Goal: Information Seeking & Learning: Check status

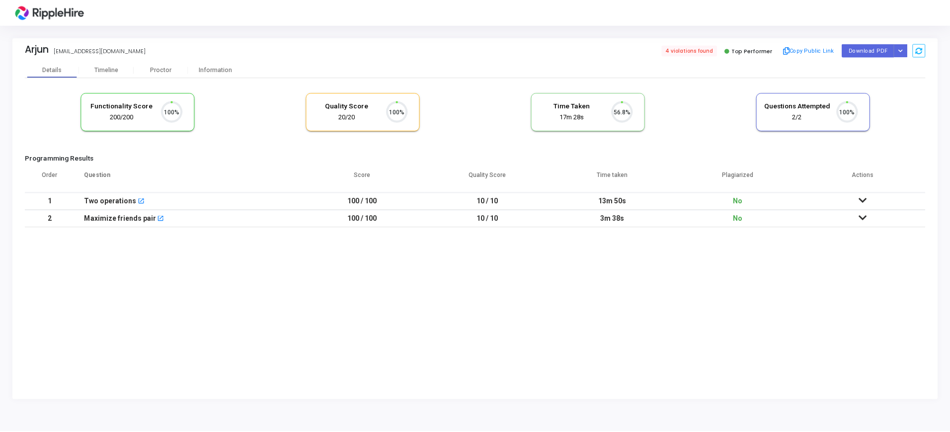
scroll to position [21, 25]
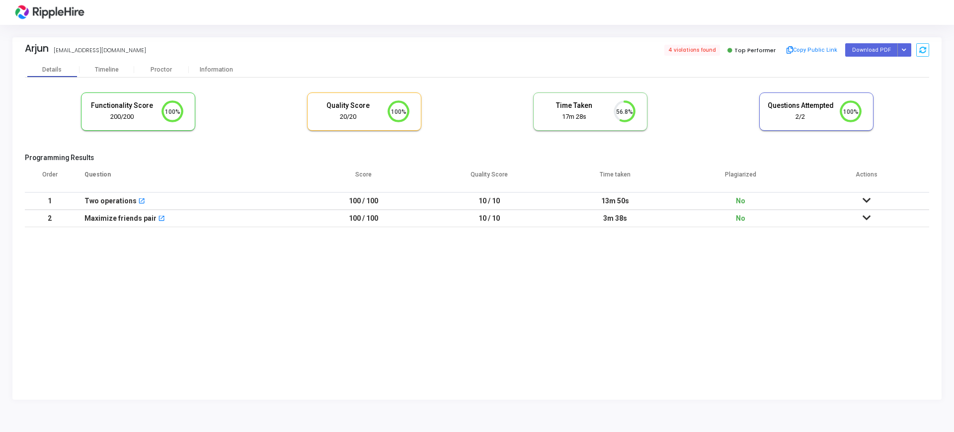
click at [868, 201] on icon at bounding box center [867, 200] width 8 height 7
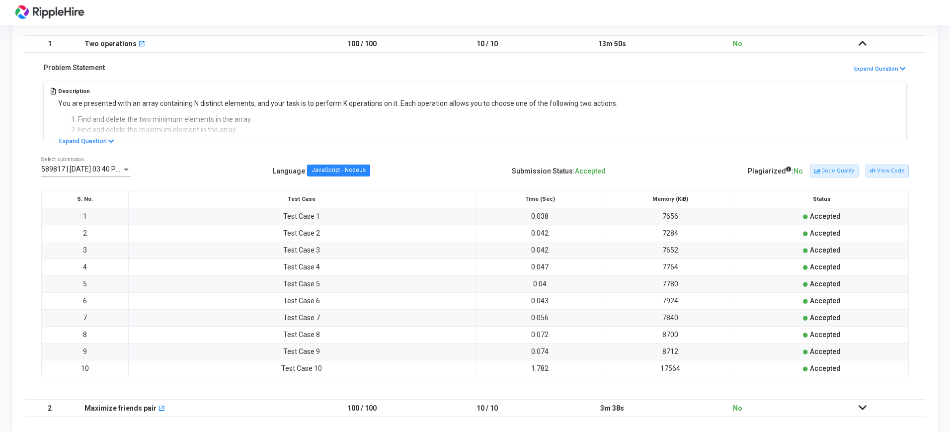
scroll to position [170, 0]
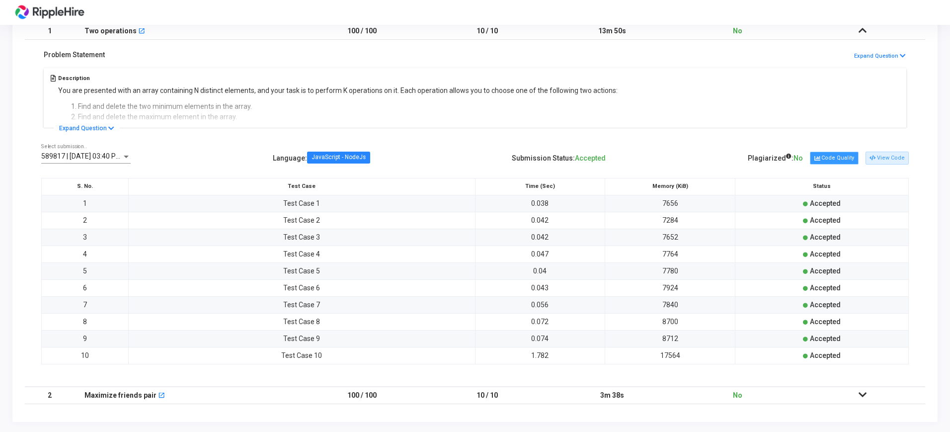
click at [842, 158] on button "Code Quality" at bounding box center [834, 158] width 48 height 13
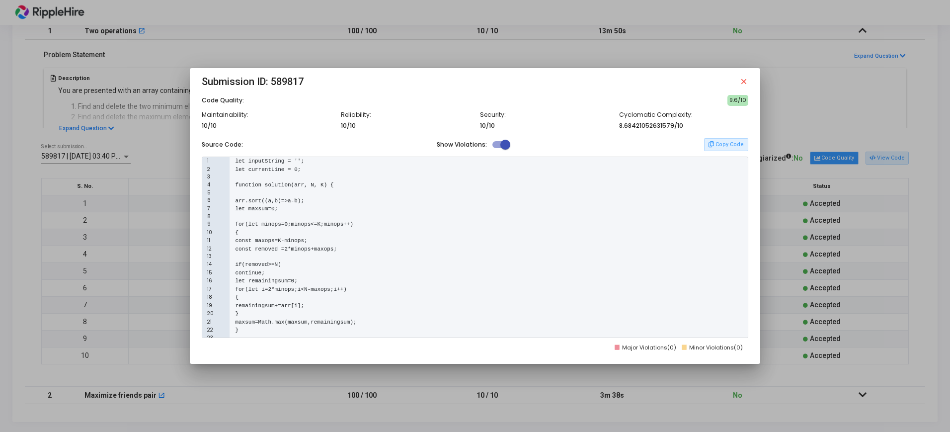
scroll to position [0, 0]
click at [501, 146] on span at bounding box center [506, 145] width 10 height 10
click at [498, 148] on input "checkbox" at bounding box center [497, 148] width 0 height 0
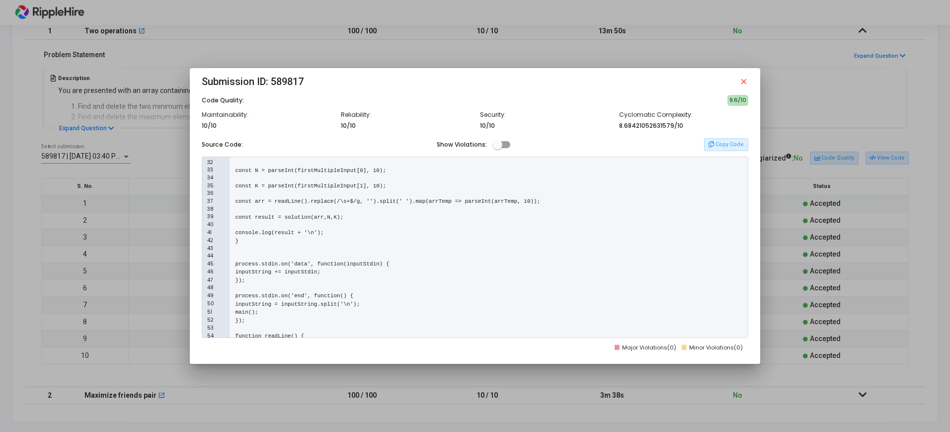
scroll to position [272, 0]
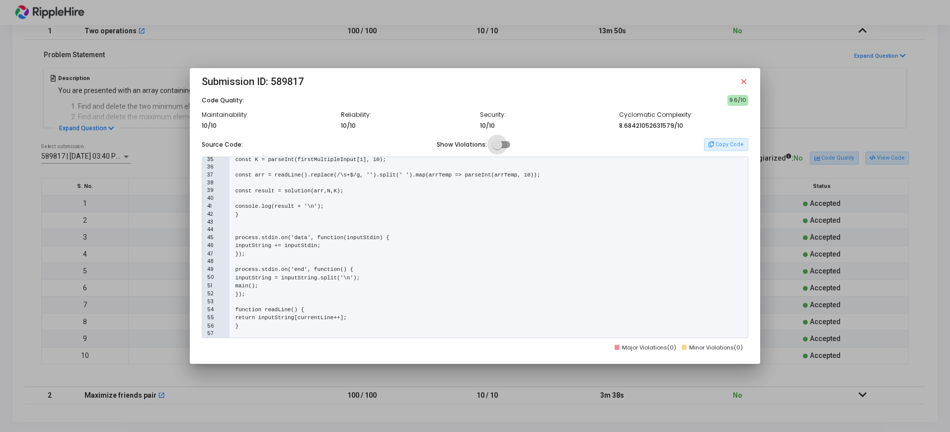
click at [505, 147] on span at bounding box center [502, 144] width 18 height 7
click at [498, 148] on input "checkbox" at bounding box center [497, 148] width 0 height 0
click at [505, 147] on span at bounding box center [506, 145] width 10 height 10
click at [498, 148] on input "checkbox" at bounding box center [497, 148] width 0 height 0
click at [505, 147] on span at bounding box center [502, 144] width 18 height 7
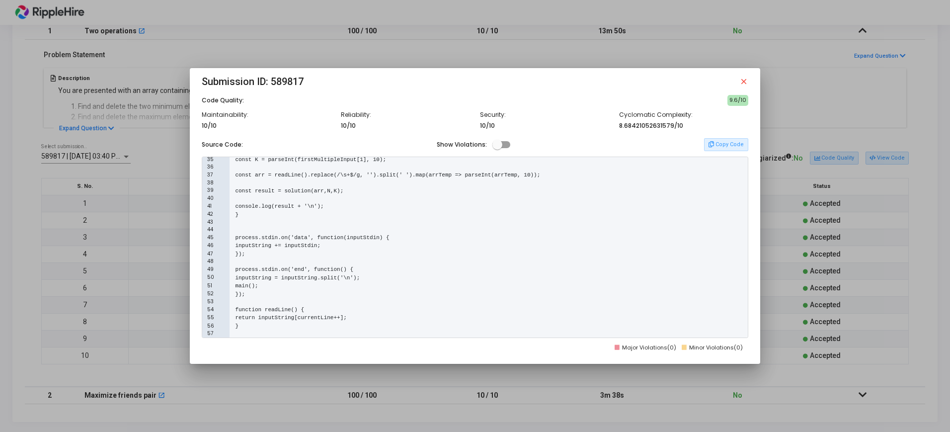
click at [498, 148] on input "checkbox" at bounding box center [497, 148] width 0 height 0
click at [505, 147] on span at bounding box center [506, 145] width 10 height 10
click at [498, 148] on input "checkbox" at bounding box center [497, 148] width 0 height 0
click at [505, 147] on span at bounding box center [502, 144] width 18 height 7
click at [498, 148] on input "checkbox" at bounding box center [497, 148] width 0 height 0
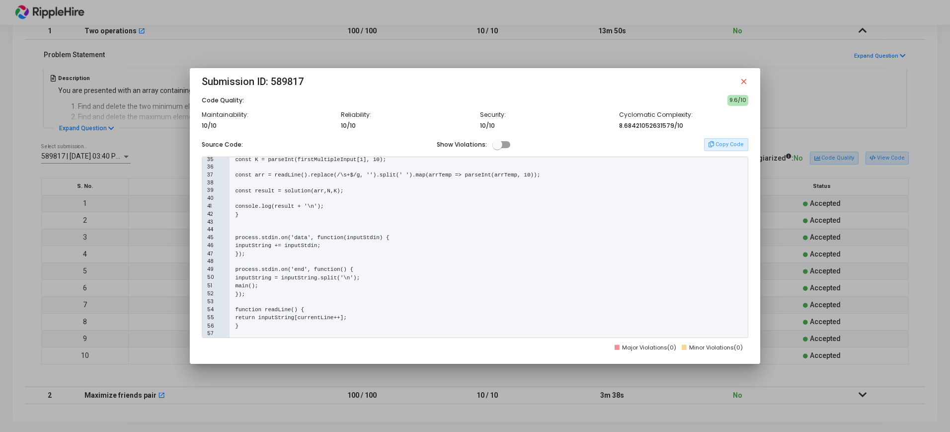
checkbox input "true"
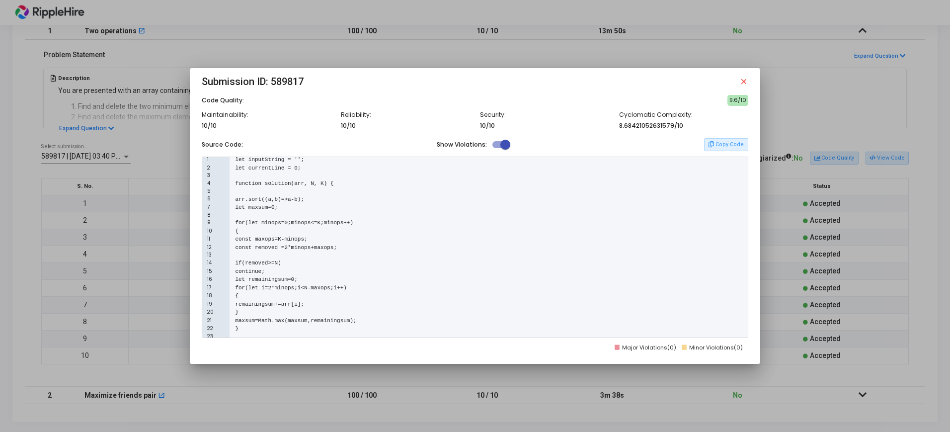
scroll to position [0, 0]
click at [726, 140] on button "Copy Code" at bounding box center [726, 144] width 44 height 13
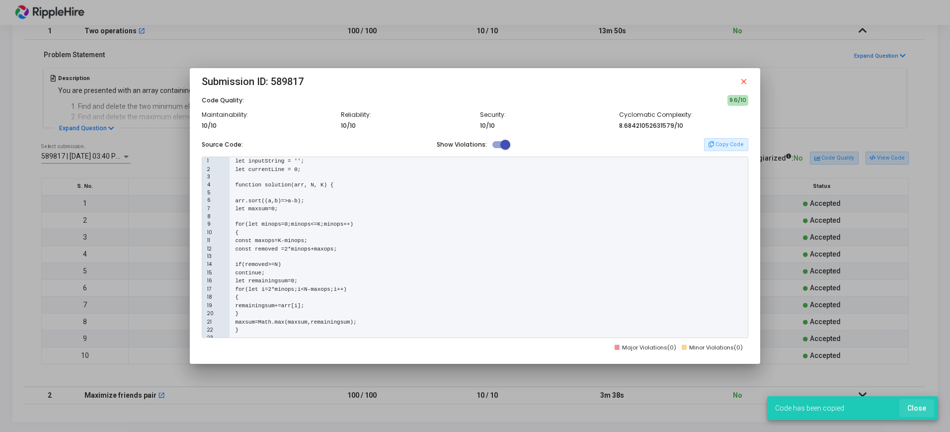
click at [921, 405] on span "Close" at bounding box center [917, 408] width 19 height 8
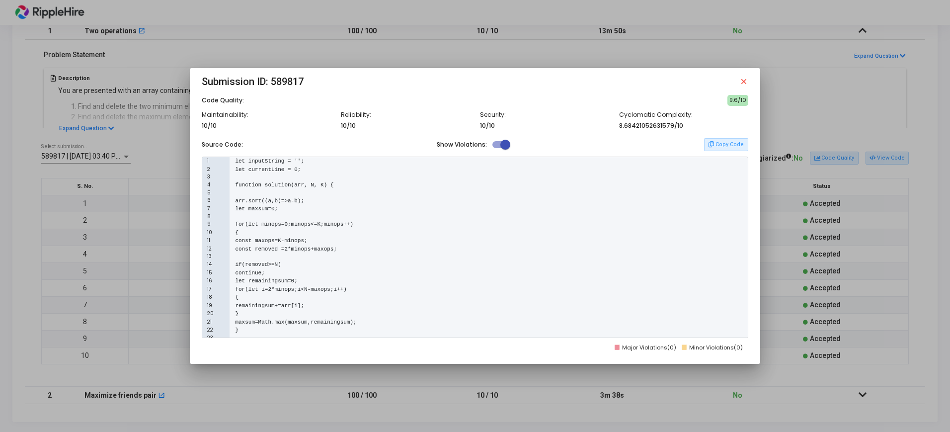
click at [473, 220] on div "9 for(let minops=0;minops<=K;minops++)" at bounding box center [474, 224] width 545 height 8
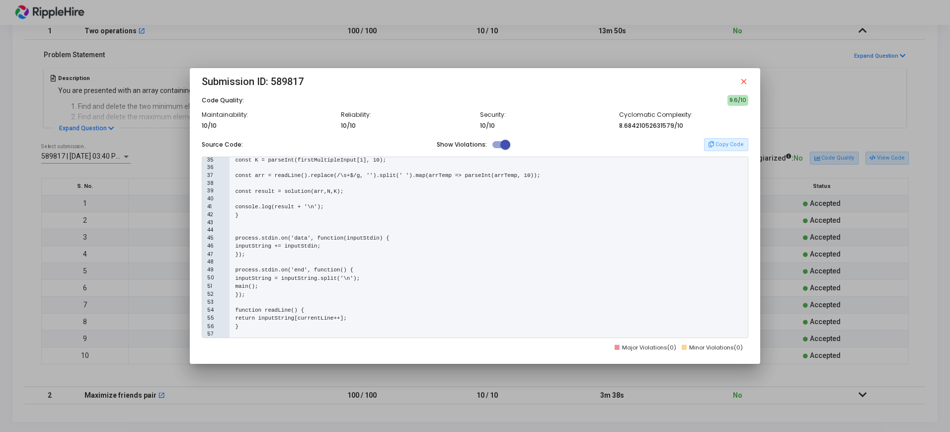
scroll to position [272, 0]
click at [745, 79] on mat-icon "close" at bounding box center [744, 81] width 9 height 9
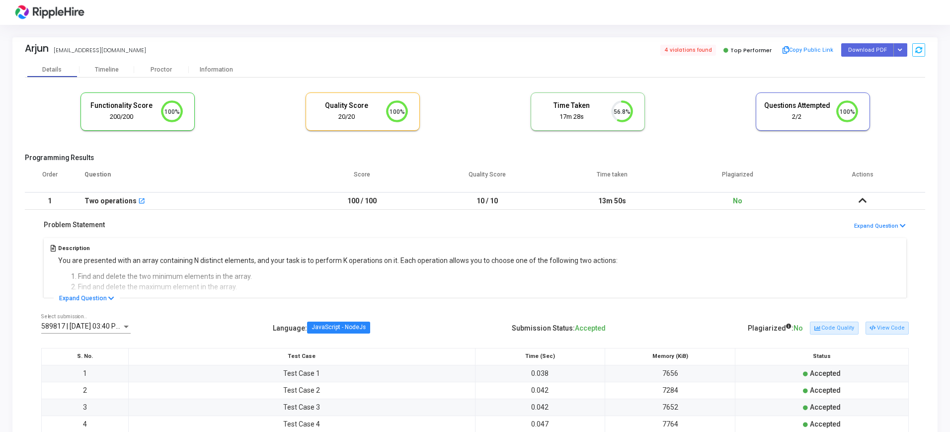
scroll to position [170, 0]
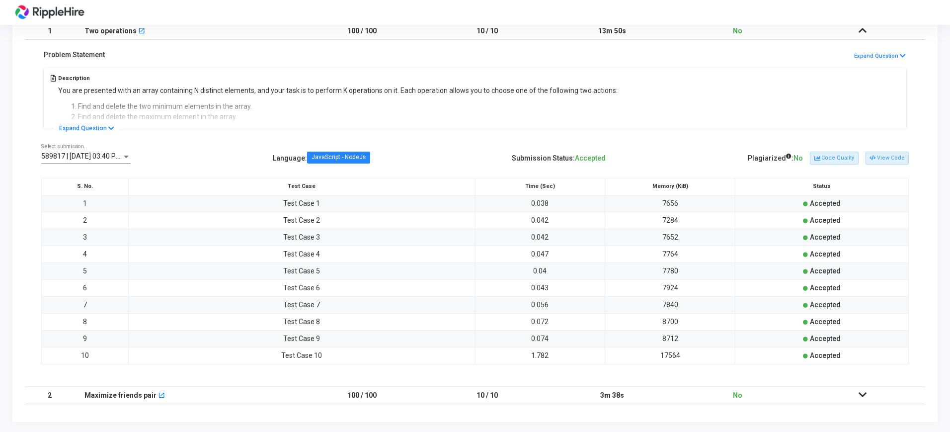
click at [864, 393] on icon at bounding box center [863, 394] width 8 height 7
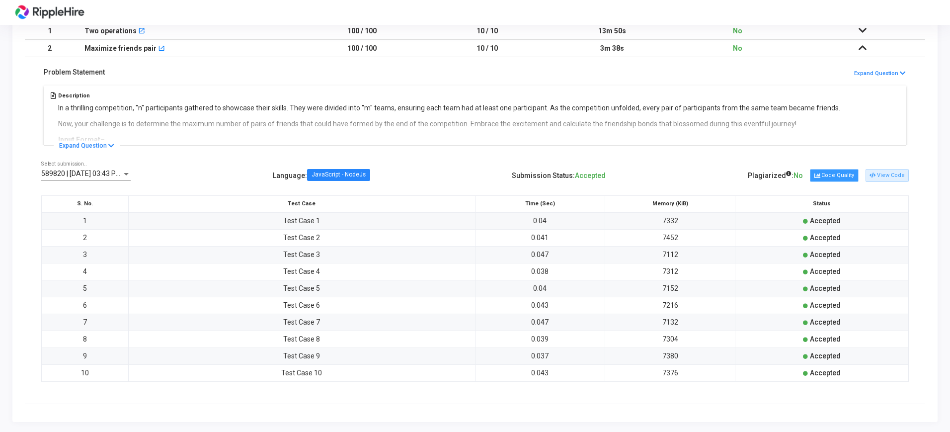
click at [825, 174] on button "Code Quality" at bounding box center [834, 175] width 48 height 13
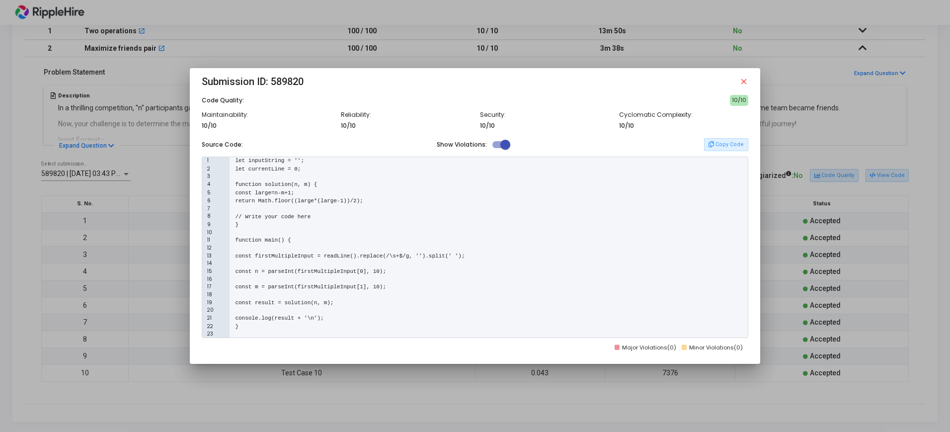
scroll to position [0, 0]
click at [745, 83] on mat-icon "close" at bounding box center [744, 81] width 9 height 9
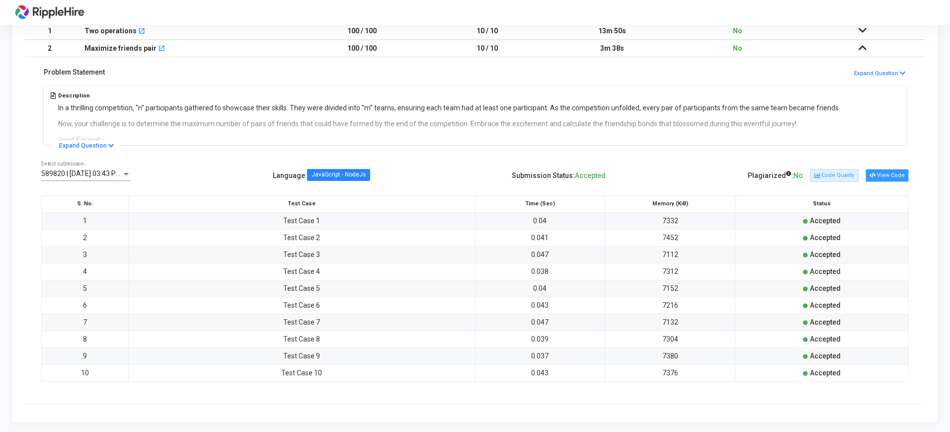
click at [888, 180] on button "View Code" at bounding box center [887, 175] width 43 height 13
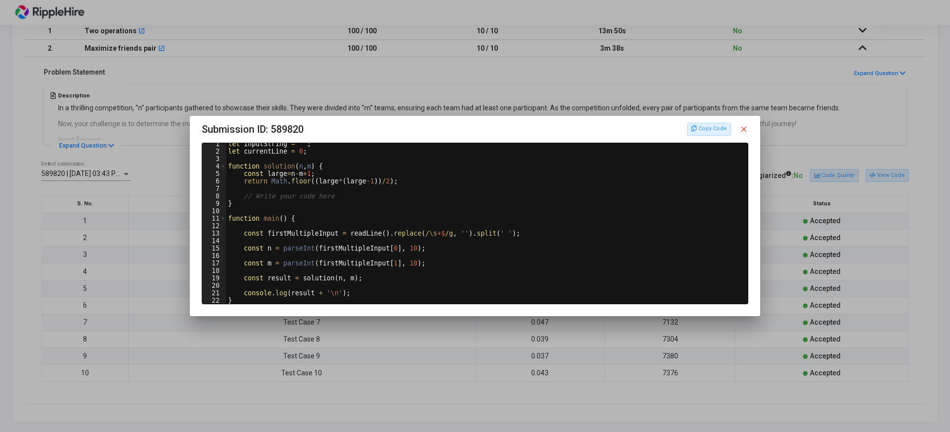
scroll to position [0, 0]
click at [704, 130] on button "Copy Code" at bounding box center [709, 129] width 44 height 13
click at [745, 130] on mat-icon "close" at bounding box center [744, 129] width 9 height 9
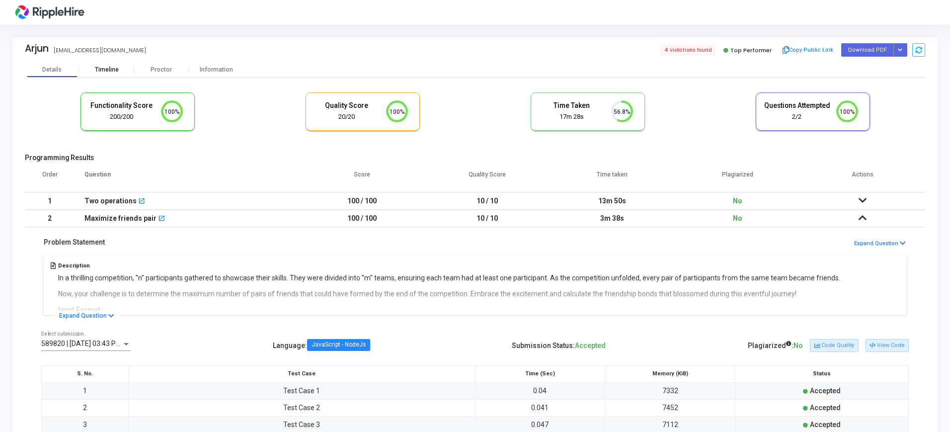
click at [113, 70] on div "Timeline" at bounding box center [107, 69] width 24 height 7
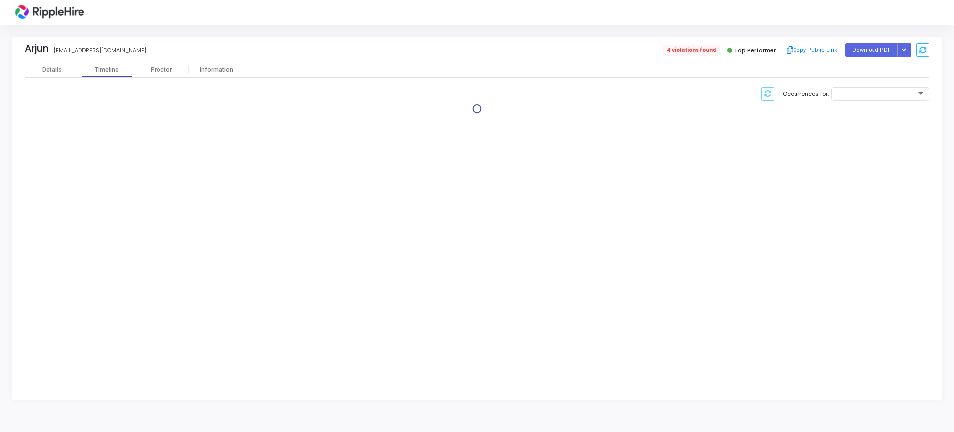
click at [687, 50] on span "4 violations found" at bounding box center [691, 50] width 57 height 11
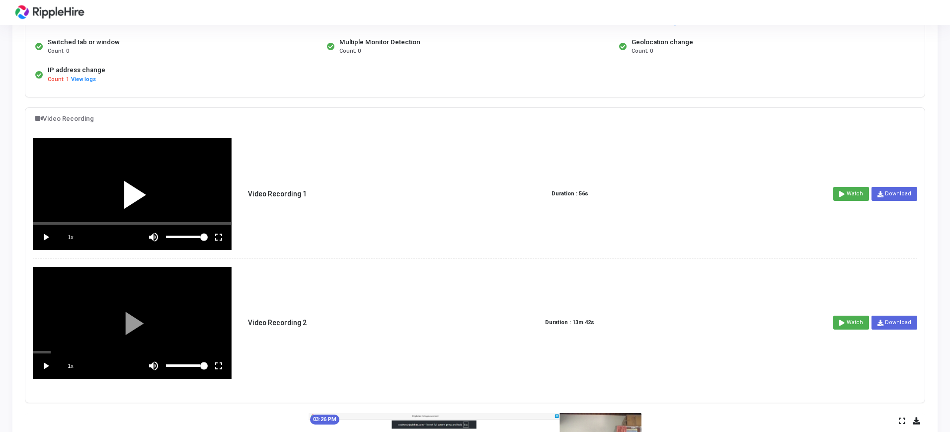
scroll to position [186, 0]
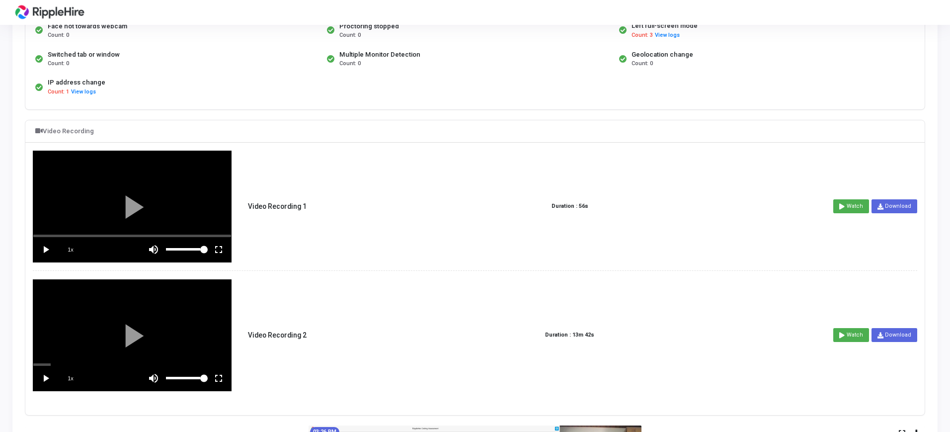
click at [48, 248] on vg-play-pause at bounding box center [45, 249] width 25 height 25
click at [184, 236] on div "scrub bar" at bounding box center [132, 236] width 198 height 2
click at [71, 248] on span "1x" at bounding box center [70, 249] width 25 height 25
click at [71, 248] on span "1.5x" at bounding box center [70, 249] width 25 height 25
click at [215, 377] on vg-fullscreen at bounding box center [218, 378] width 25 height 25
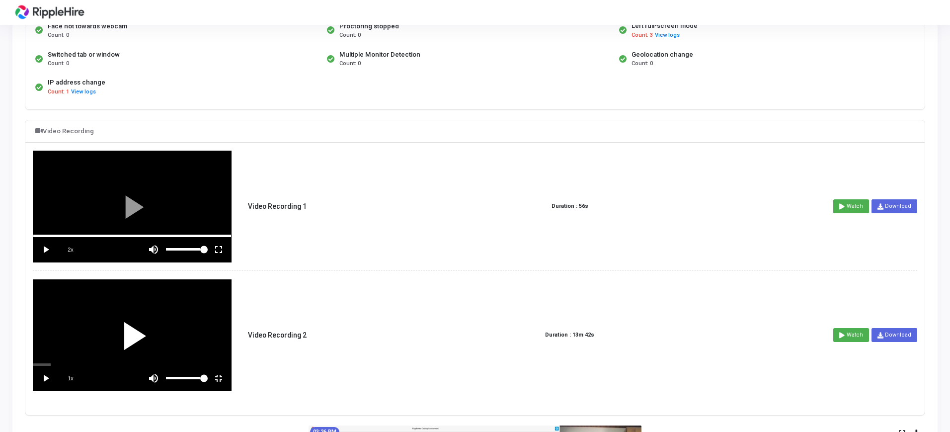
scroll to position [0, 0]
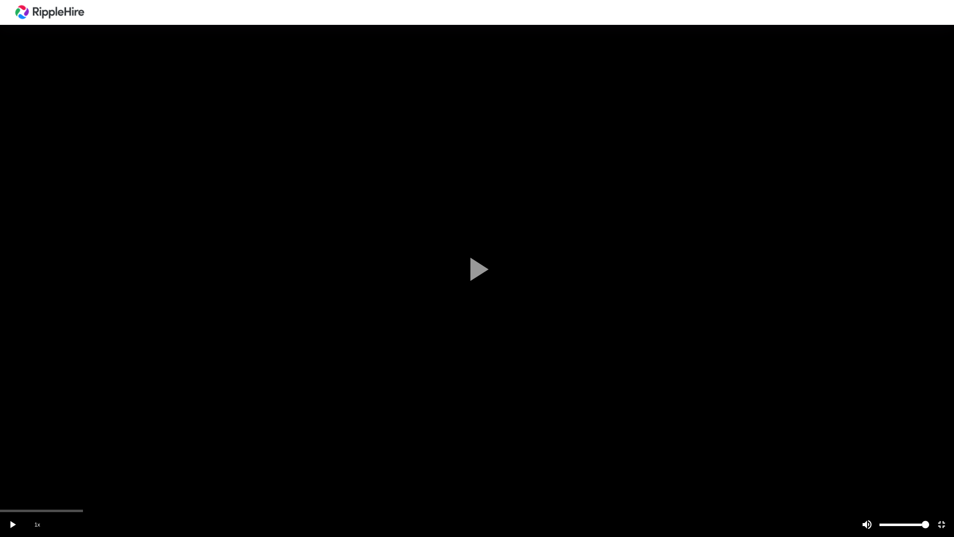
click at [11, 431] on vg-play-pause at bounding box center [12, 524] width 25 height 25
click at [12, 431] on vg-play-pause at bounding box center [12, 524] width 25 height 25
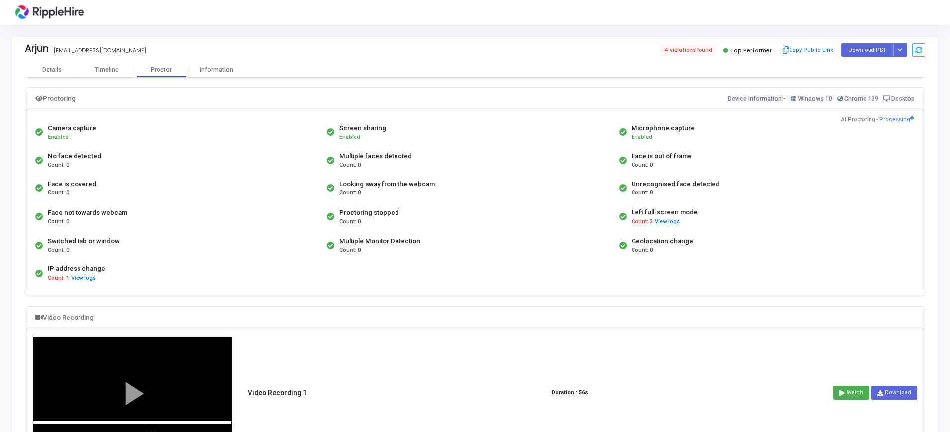
click at [110, 61] on div "Arjun arjunnair4521@yopmail.com 4 violations found Top Performer Copy Public Li…" at bounding box center [475, 49] width 901 height 25
click at [110, 69] on div "Timeline" at bounding box center [107, 69] width 24 height 7
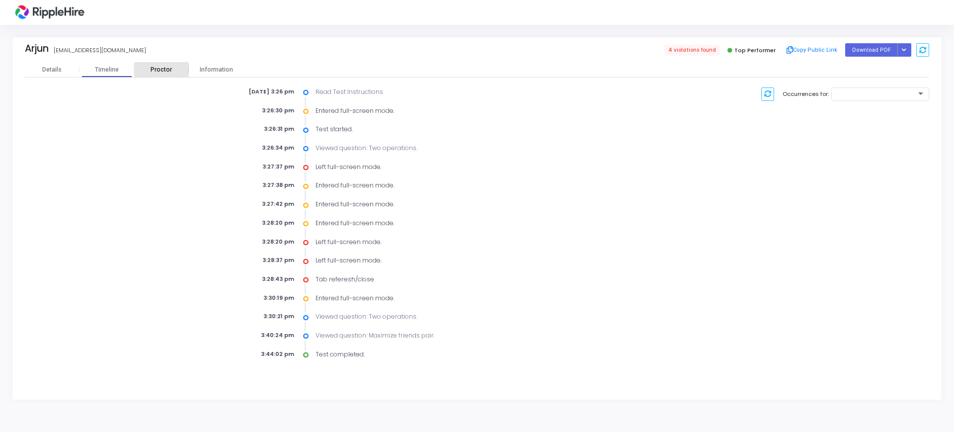
click at [158, 73] on div "Proctor" at bounding box center [161, 69] width 55 height 7
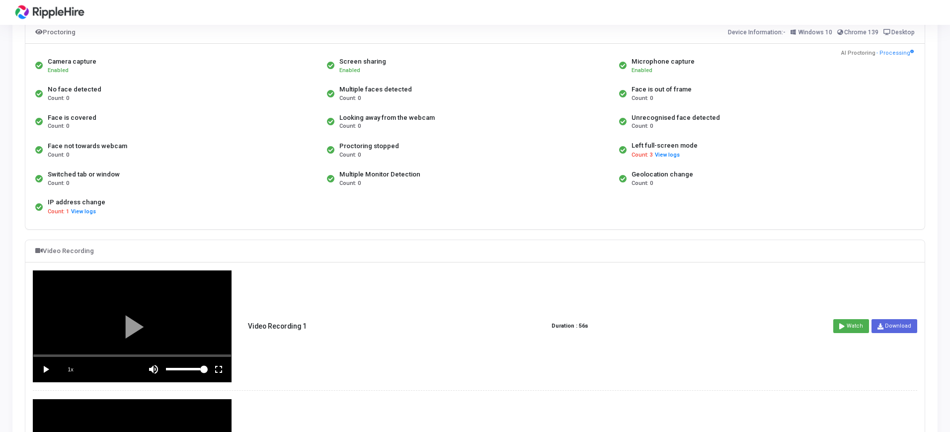
scroll to position [62, 0]
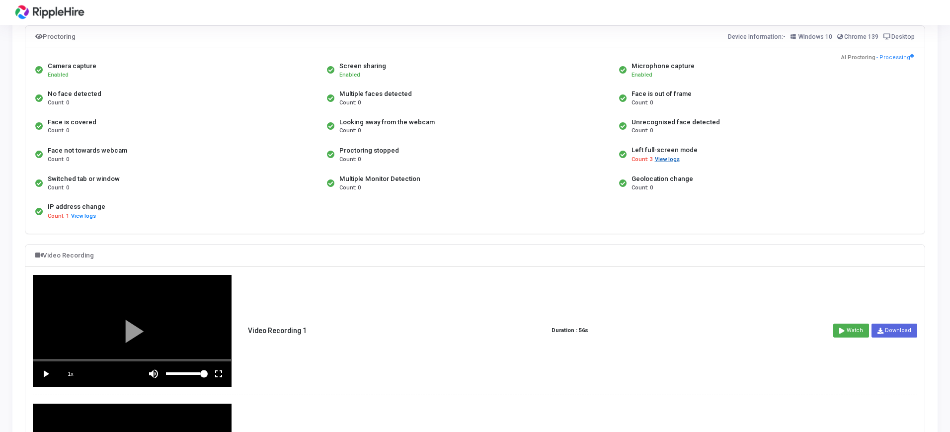
click at [667, 158] on button "View logs" at bounding box center [668, 159] width 26 height 9
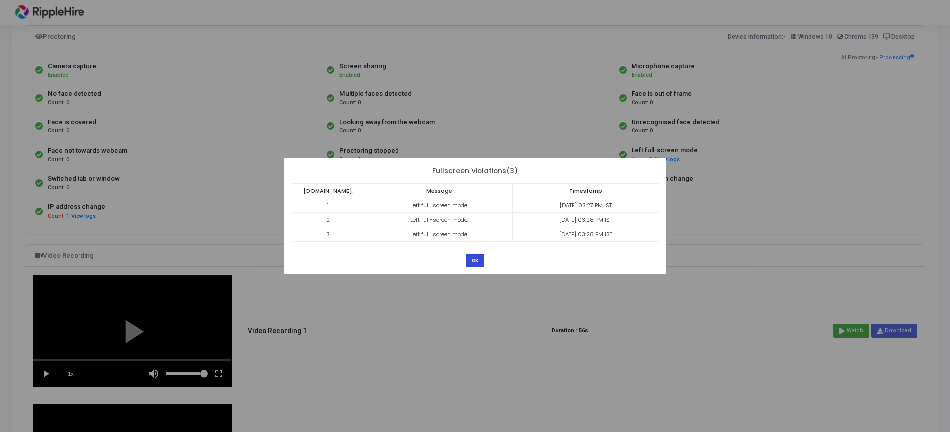
click at [480, 258] on button "OK" at bounding box center [475, 260] width 19 height 13
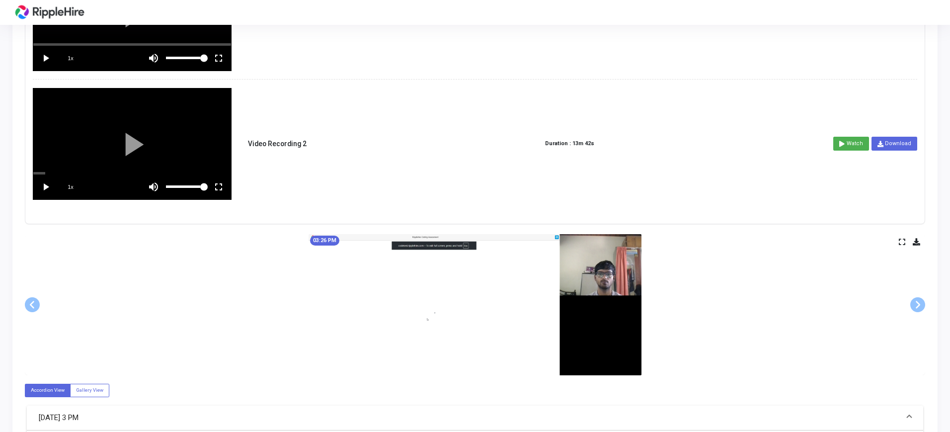
scroll to position [371, 0]
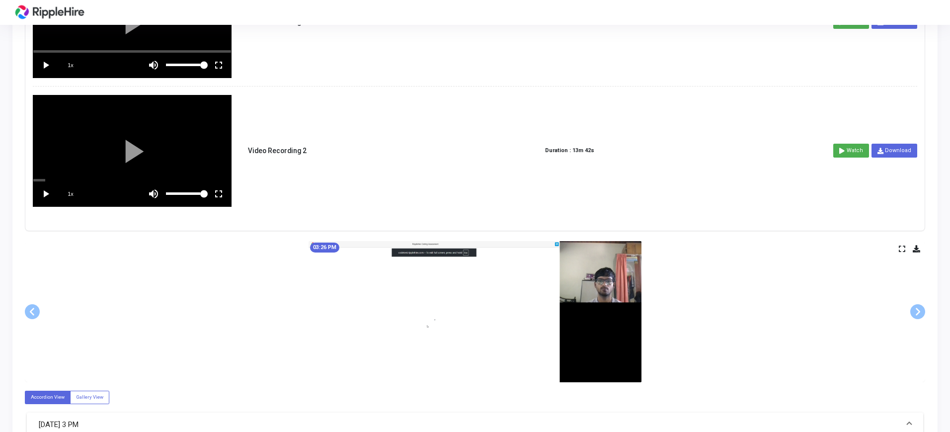
click at [219, 190] on vg-fullscreen at bounding box center [218, 193] width 25 height 25
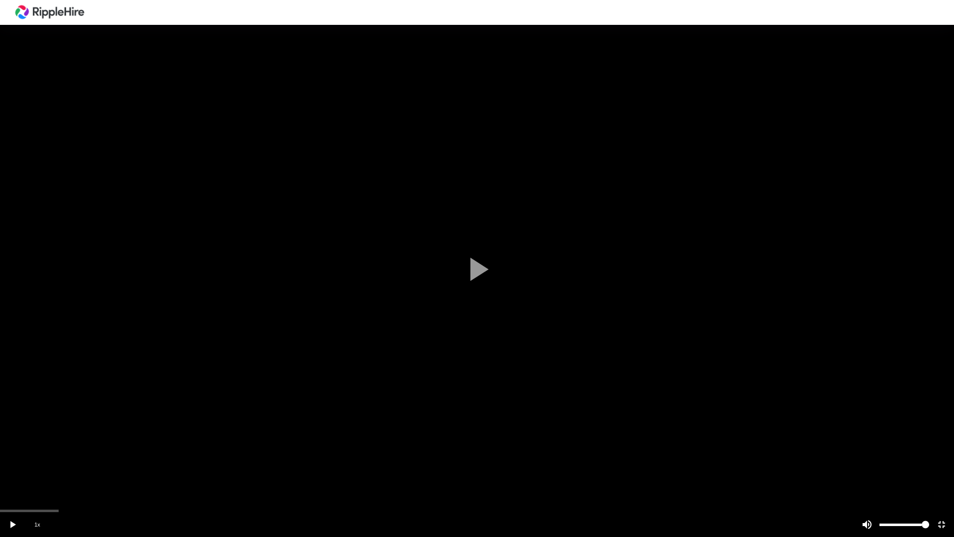
click at [13, 431] on vg-play-pause at bounding box center [12, 524] width 25 height 25
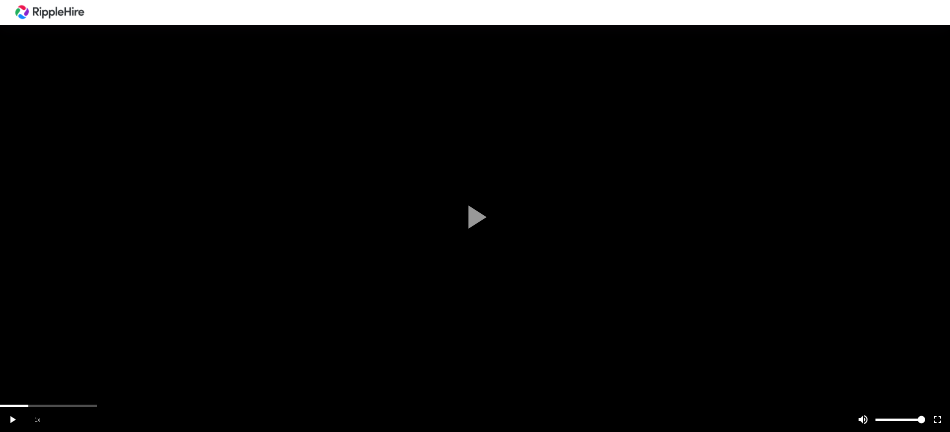
scroll to position [497, 0]
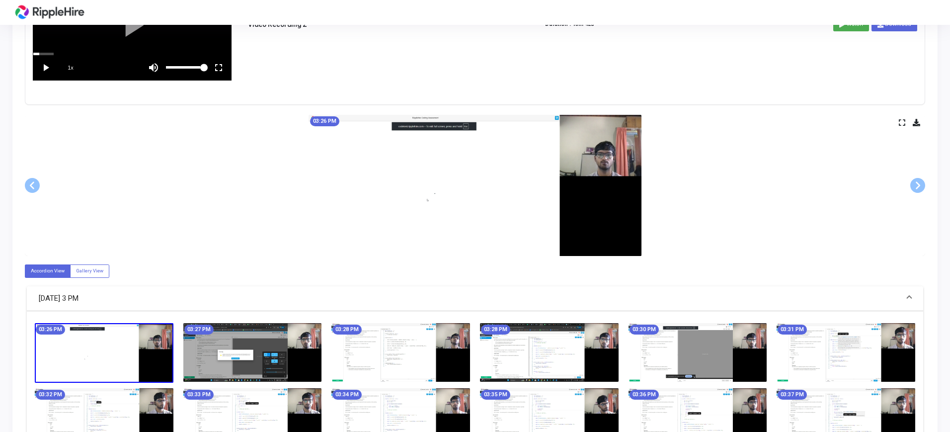
click at [221, 346] on img at bounding box center [252, 352] width 139 height 59
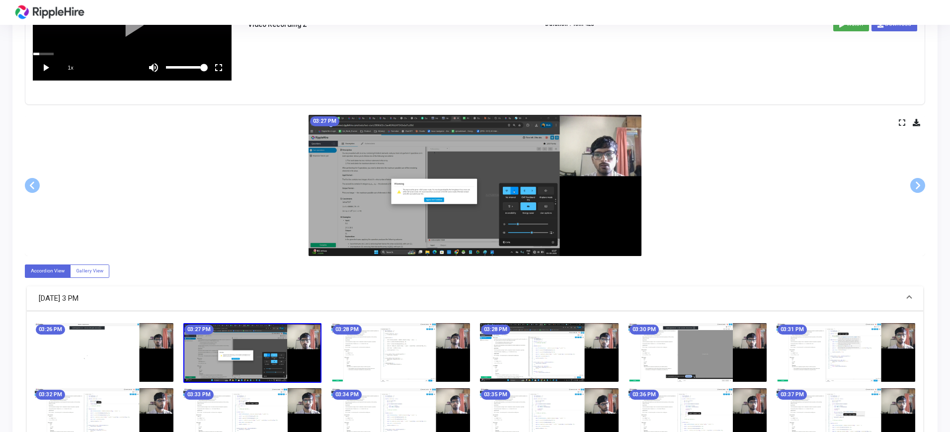
click at [488, 160] on img at bounding box center [475, 185] width 333 height 141
click at [901, 117] on div "03:27 PM" at bounding box center [475, 185] width 901 height 141
click at [901, 122] on icon at bounding box center [902, 122] width 6 height 5
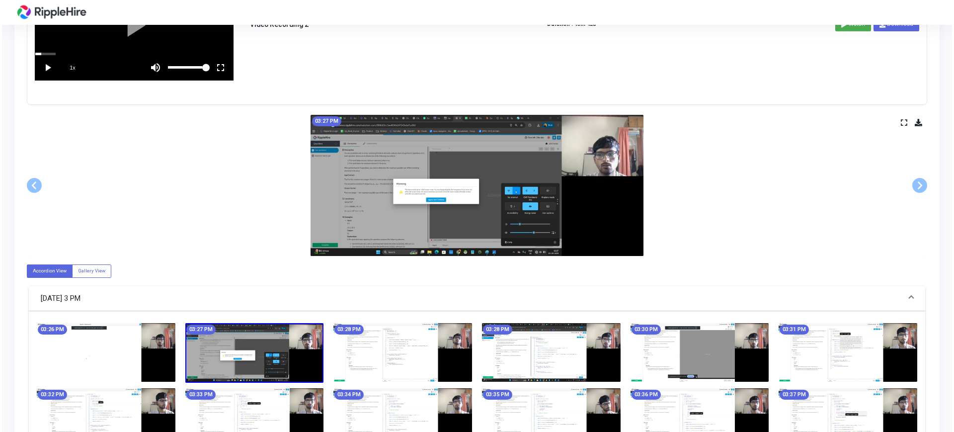
scroll to position [0, 0]
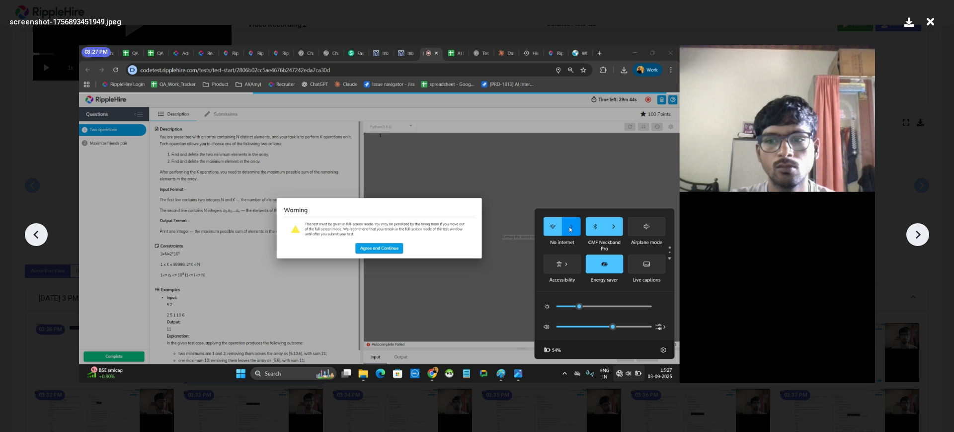
click at [930, 19] on icon at bounding box center [930, 21] width 15 height 19
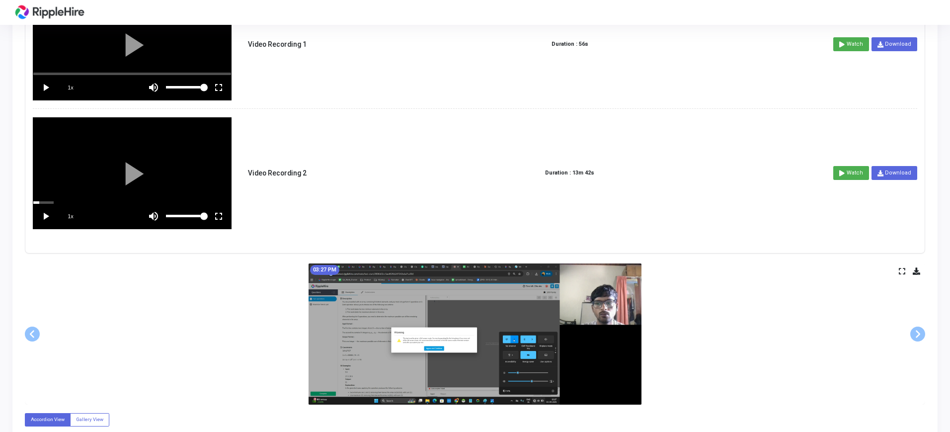
scroll to position [186, 0]
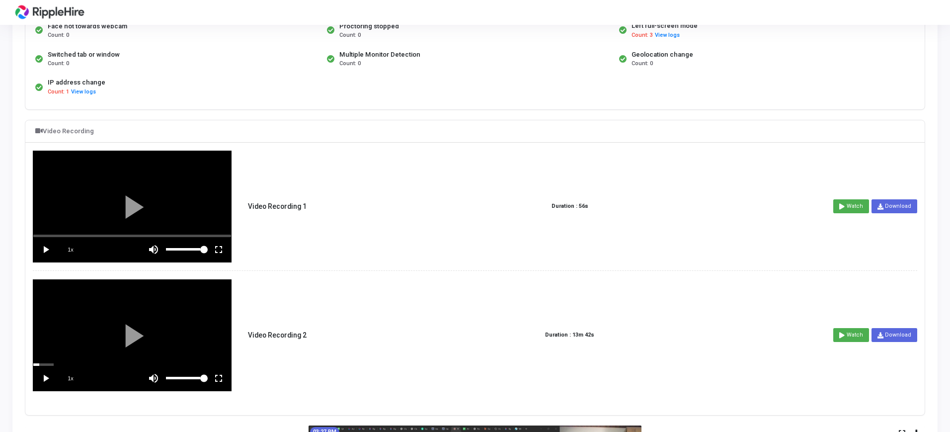
click at [45, 250] on vg-play-pause at bounding box center [45, 249] width 25 height 25
click at [217, 247] on vg-fullscreen at bounding box center [218, 249] width 25 height 25
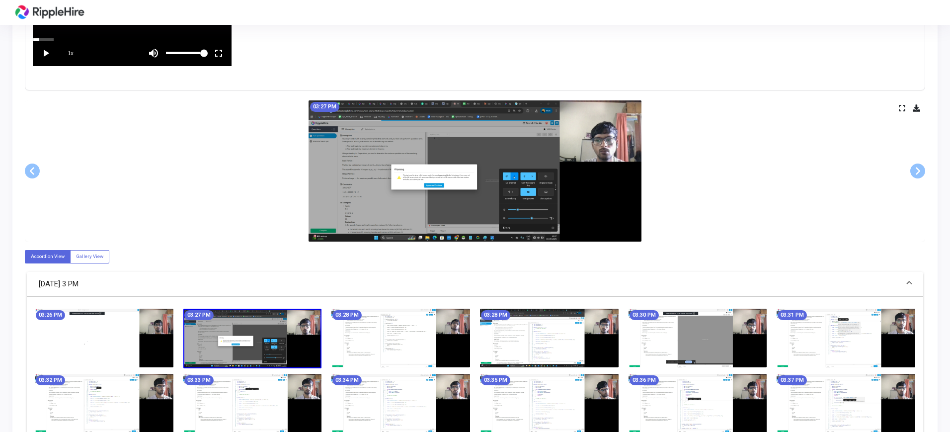
scroll to position [514, 0]
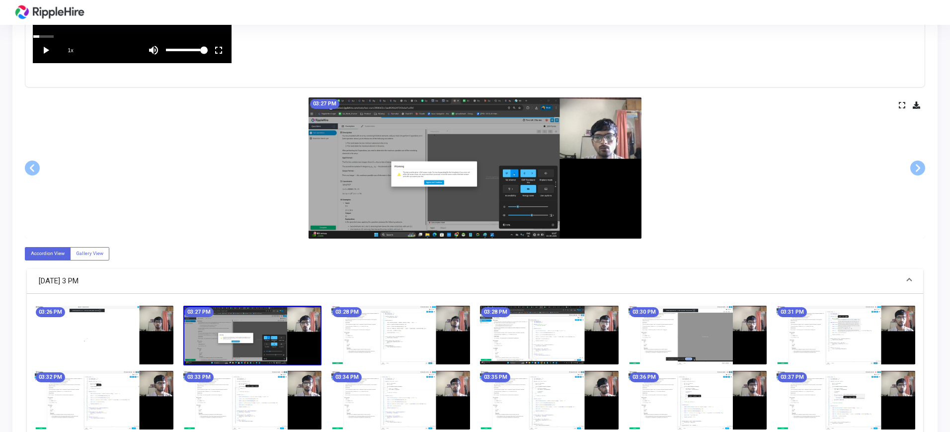
click at [81, 332] on img at bounding box center [104, 335] width 139 height 59
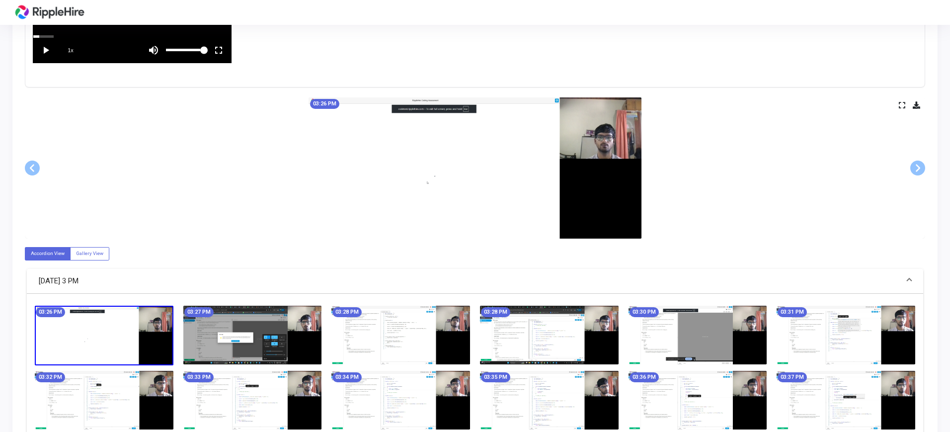
click at [391, 323] on img at bounding box center [401, 335] width 139 height 59
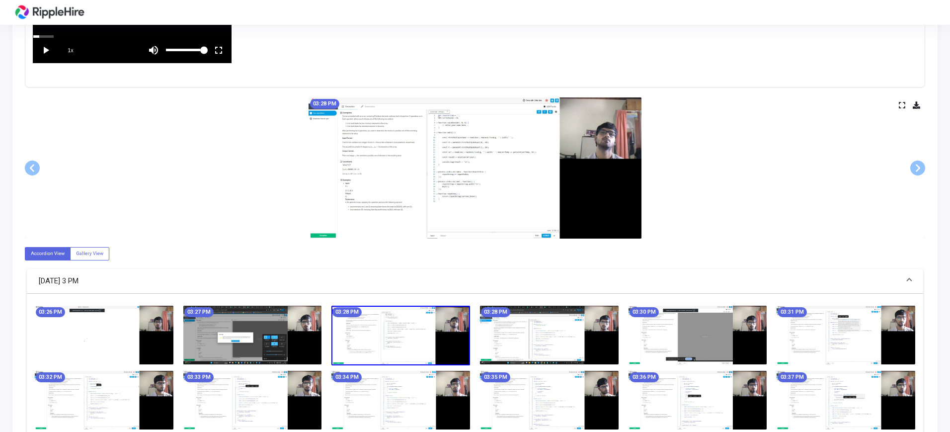
click at [518, 334] on img at bounding box center [549, 335] width 139 height 59
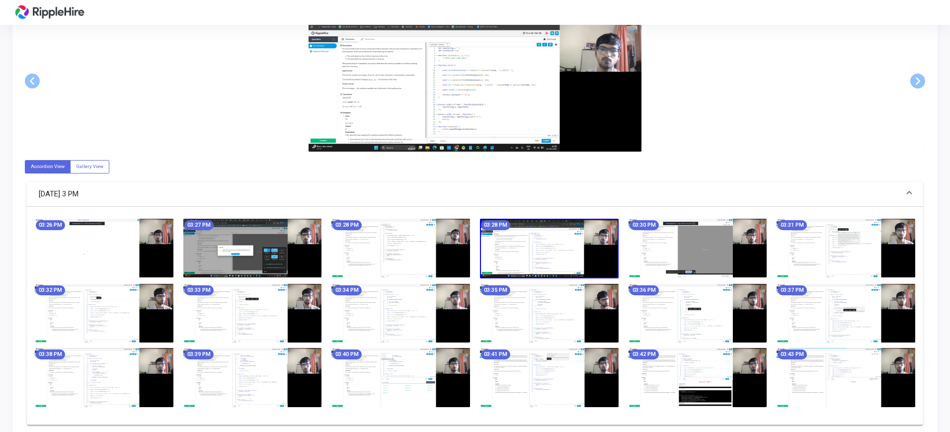
scroll to position [606, 0]
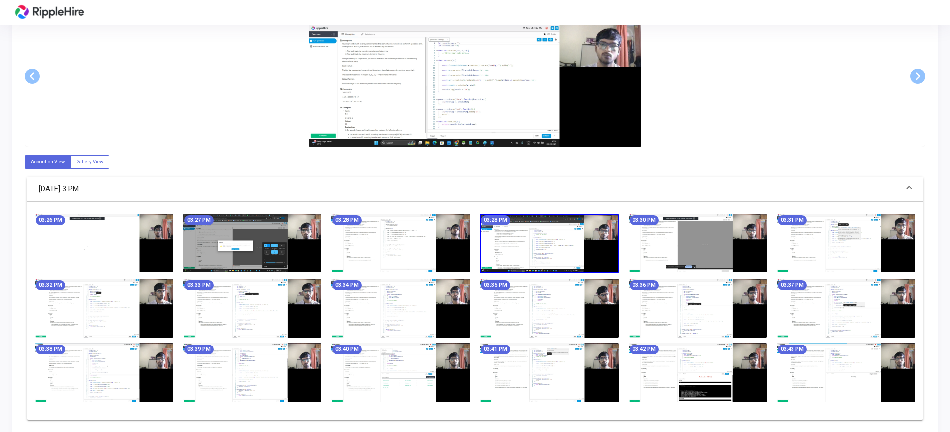
click at [144, 252] on img at bounding box center [104, 243] width 139 height 59
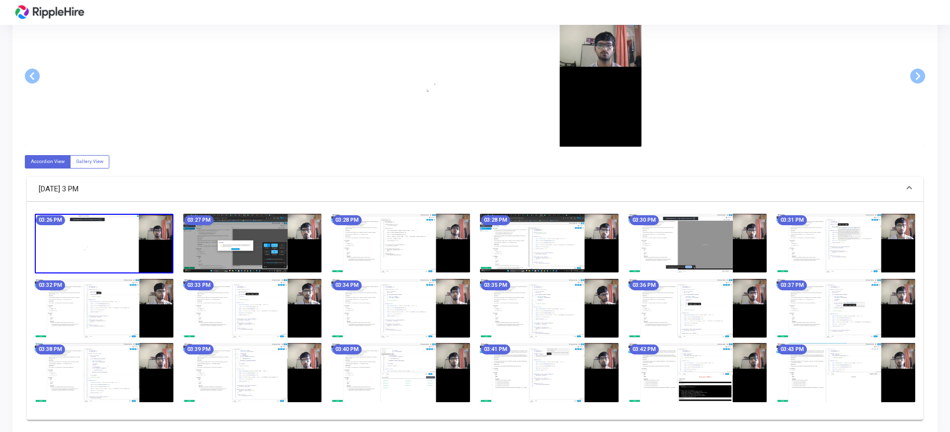
click at [528, 251] on img at bounding box center [549, 243] width 139 height 59
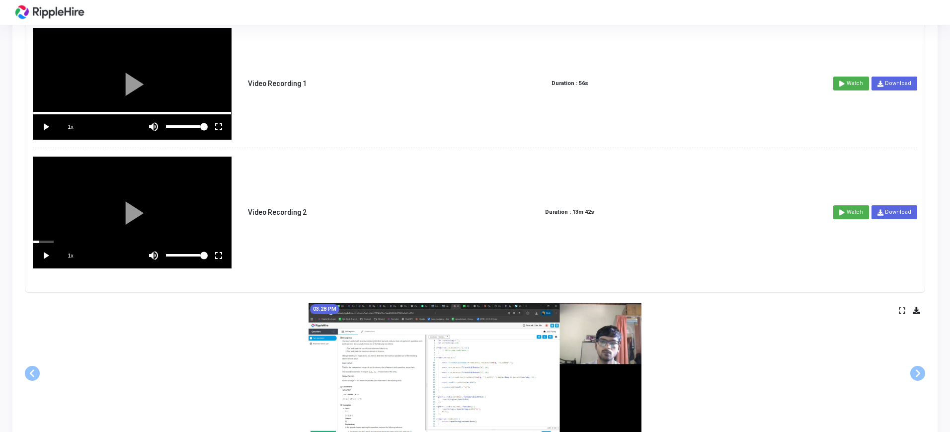
scroll to position [311, 0]
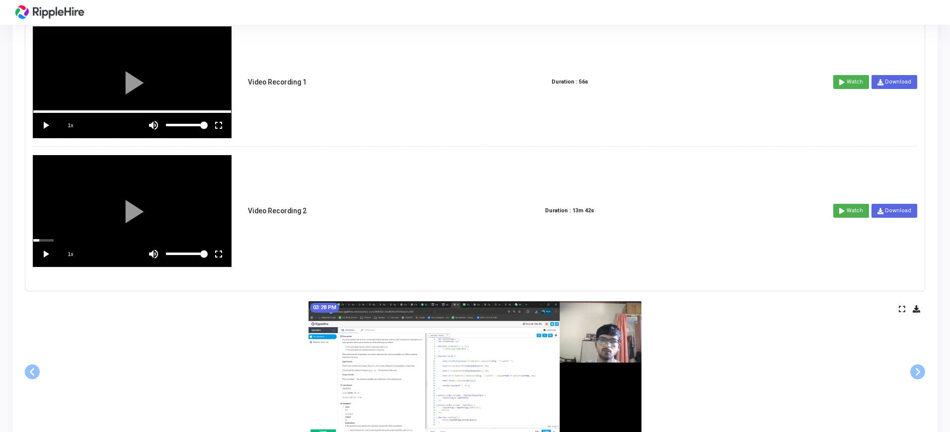
click at [39, 251] on vg-play-pause at bounding box center [45, 254] width 25 height 25
click at [218, 253] on vg-fullscreen at bounding box center [218, 254] width 25 height 25
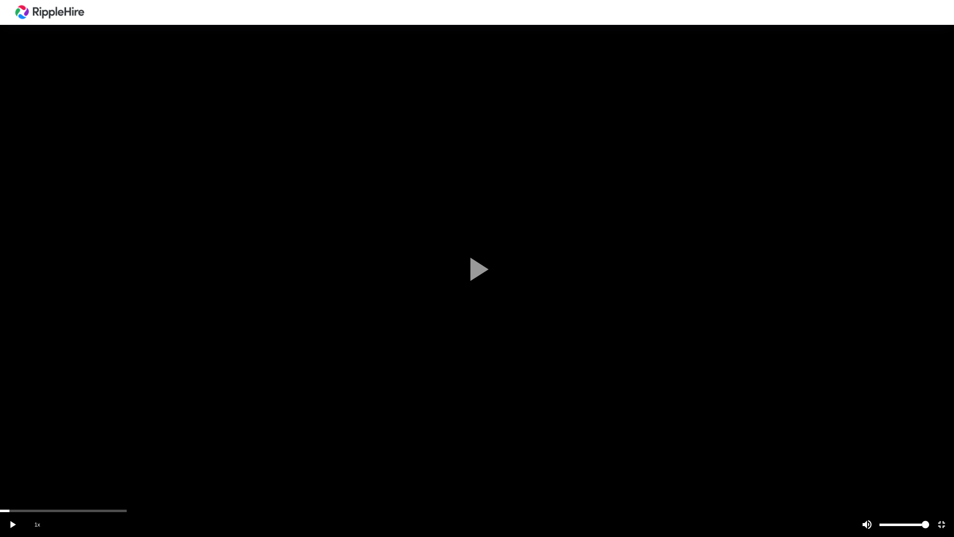
click at [94, 431] on div "scrub bar" at bounding box center [452, 524] width 736 height 25
click at [110, 431] on div "scrub bar" at bounding box center [477, 510] width 954 height 2
click at [136, 431] on div at bounding box center [477, 268] width 954 height 537
click at [152, 431] on div "scrub bar" at bounding box center [452, 524] width 736 height 25
click at [15, 431] on vg-play-pause at bounding box center [12, 524] width 25 height 25
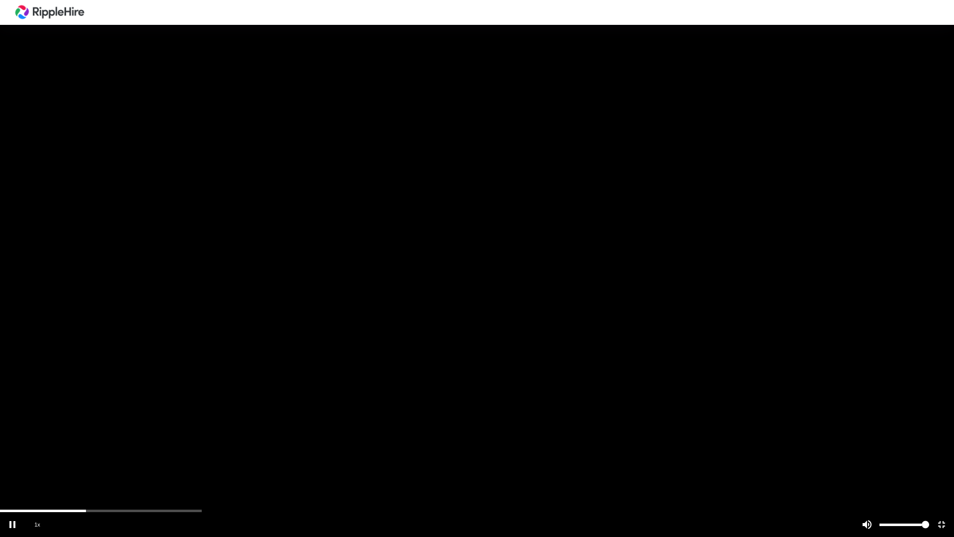
click at [157, 431] on div "scrub bar" at bounding box center [477, 510] width 954 height 2
click at [213, 431] on div at bounding box center [477, 268] width 954 height 537
click at [213, 431] on div "scrub bar" at bounding box center [477, 510] width 954 height 2
click at [303, 431] on div "scrub bar" at bounding box center [452, 524] width 736 height 25
click at [308, 431] on div at bounding box center [477, 268] width 954 height 537
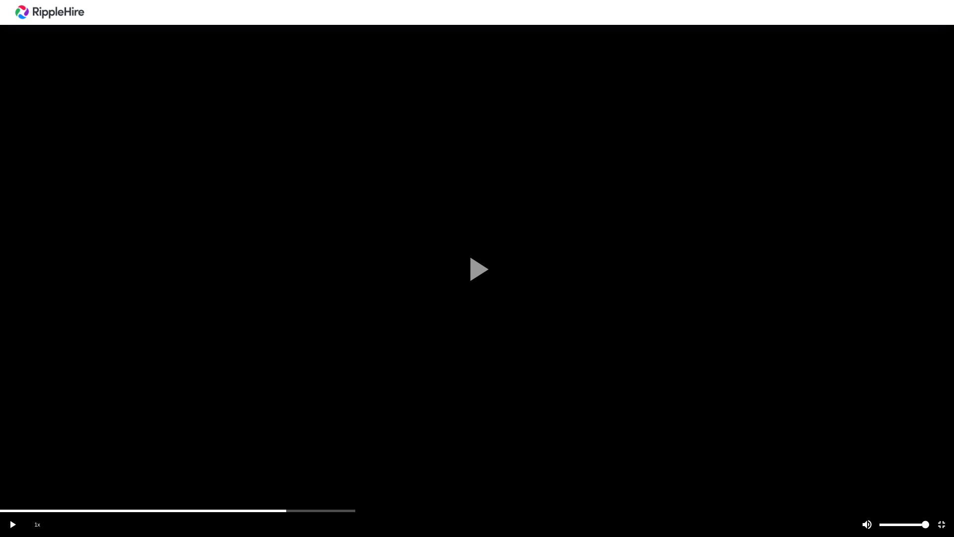
click at [385, 431] on div "scrub bar" at bounding box center [477, 510] width 954 height 2
click at [860, 431] on div at bounding box center [477, 268] width 954 height 537
click at [861, 431] on div at bounding box center [477, 268] width 954 height 537
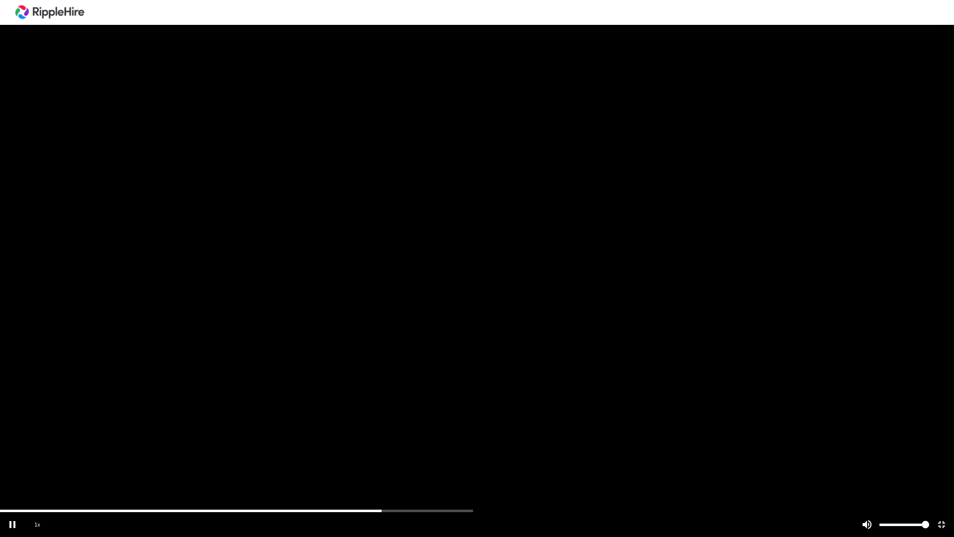
click at [862, 431] on div at bounding box center [477, 268] width 954 height 537
click at [531, 431] on div "scrub bar" at bounding box center [477, 510] width 954 height 2
click at [462, 431] on div "scrub bar" at bounding box center [477, 510] width 954 height 2
click at [475, 431] on div "scrub bar" at bounding box center [477, 510] width 954 height 2
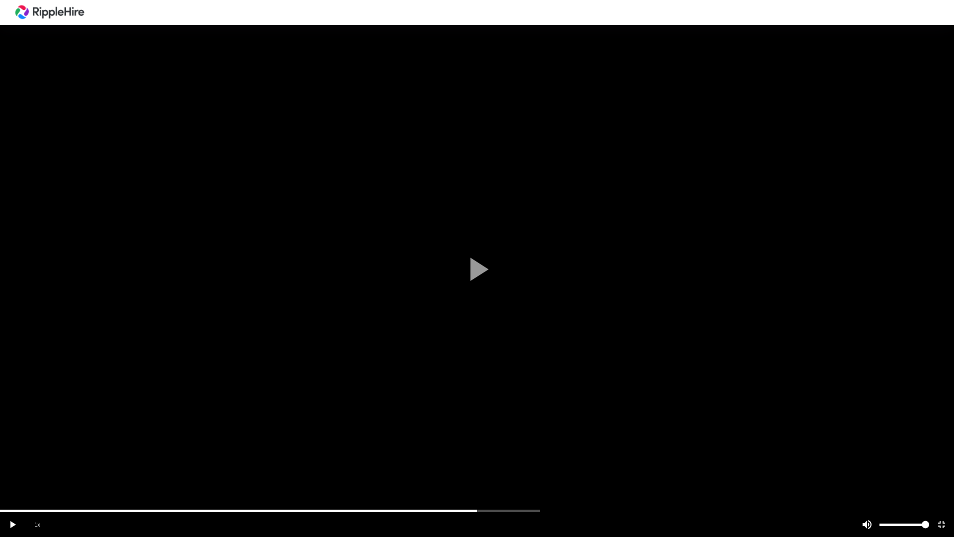
click at [503, 431] on div "scrub bar" at bounding box center [452, 524] width 736 height 25
click at [560, 431] on div "scrub bar" at bounding box center [452, 524] width 736 height 25
click at [631, 431] on div "scrub bar" at bounding box center [477, 510] width 954 height 2
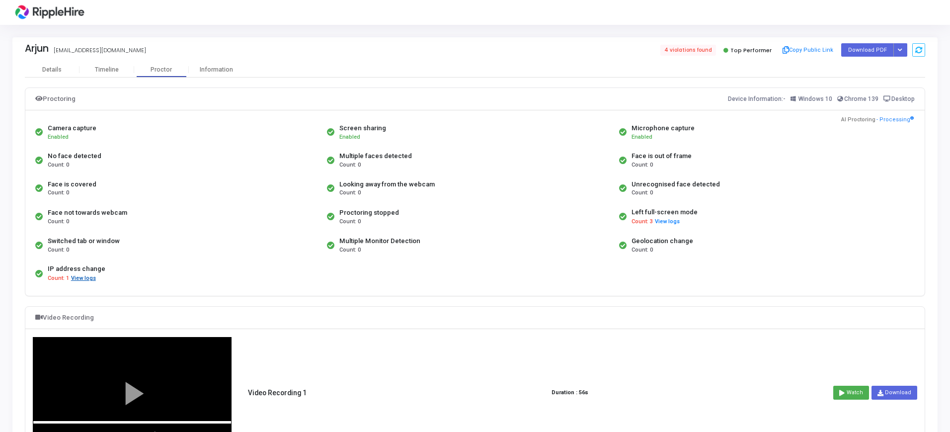
click at [86, 281] on button "View logs" at bounding box center [84, 278] width 26 height 9
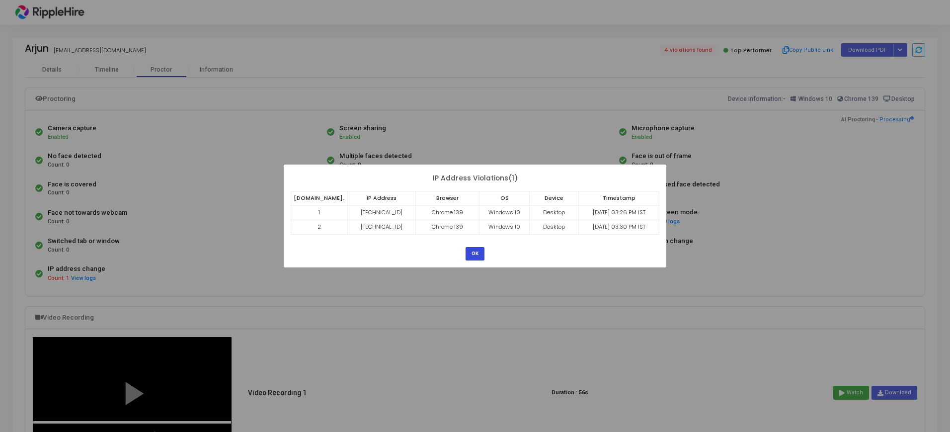
click at [476, 254] on button "OK" at bounding box center [475, 253] width 19 height 13
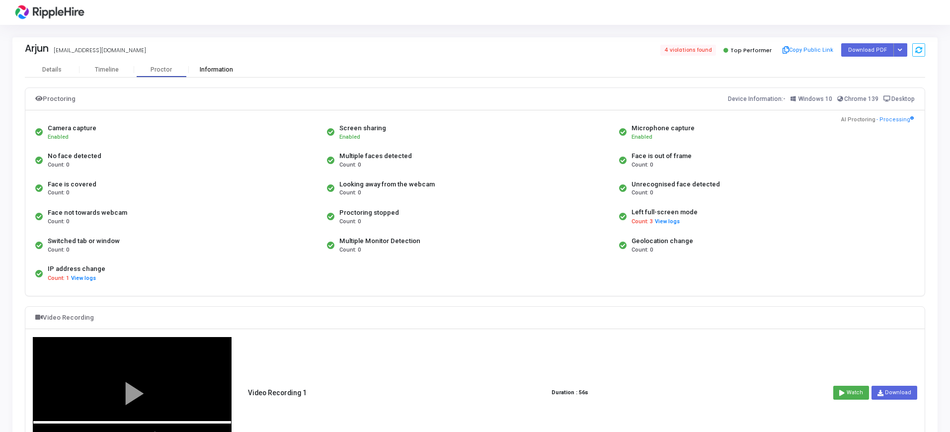
click at [224, 70] on div "Information" at bounding box center [216, 69] width 55 height 7
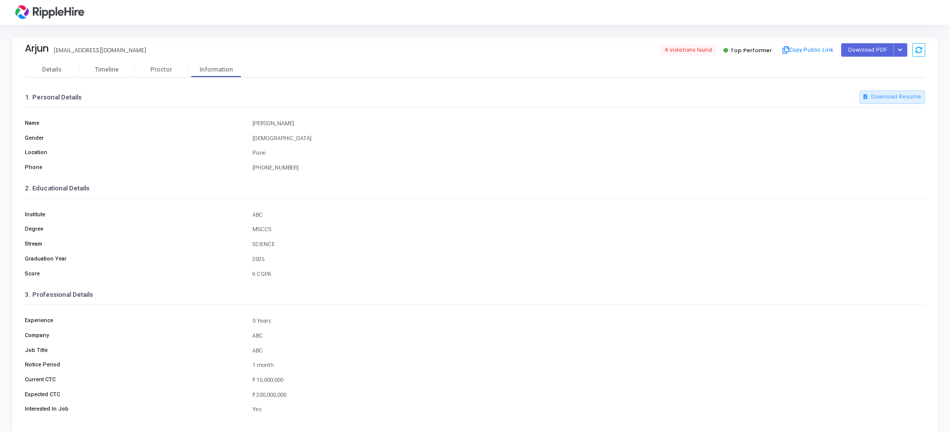
click at [168, 81] on div "1. Personal Details Download Resume Name Arjun nair Gender Male Location Pune P…" at bounding box center [475, 249] width 901 height 343
click at [166, 76] on div "Proctor" at bounding box center [161, 69] width 55 height 15
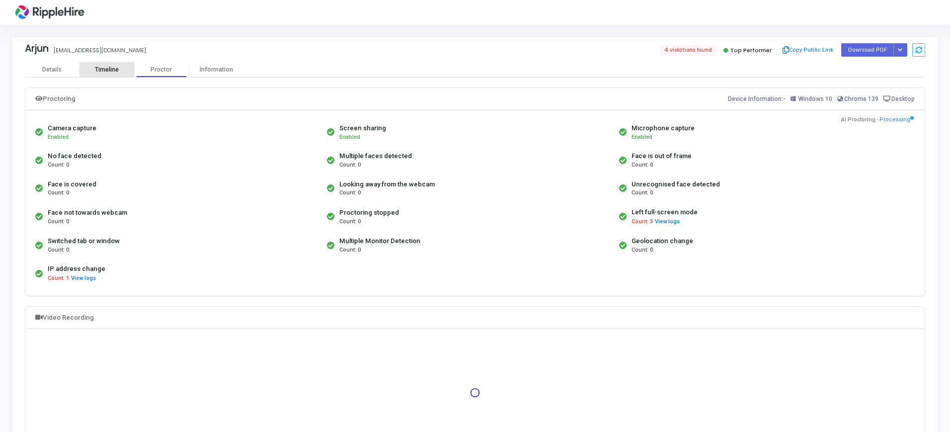
click at [114, 74] on div "Timeline" at bounding box center [107, 69] width 55 height 15
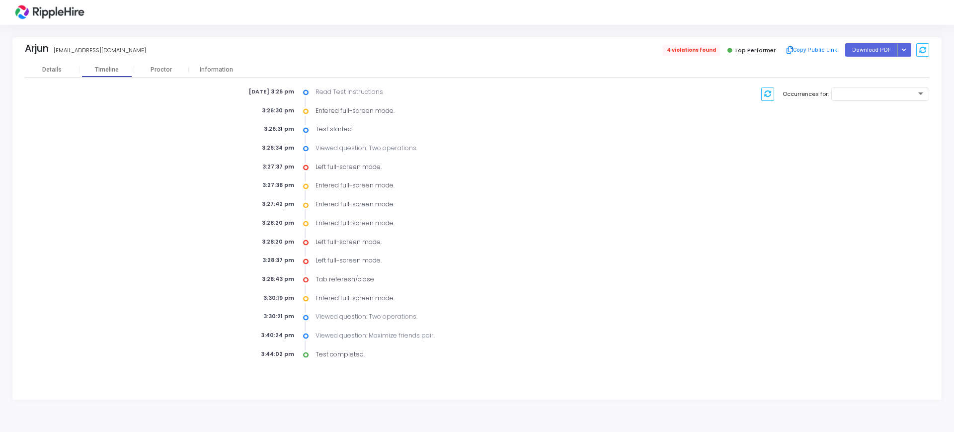
click at [703, 48] on span "4 violations found" at bounding box center [691, 50] width 57 height 11
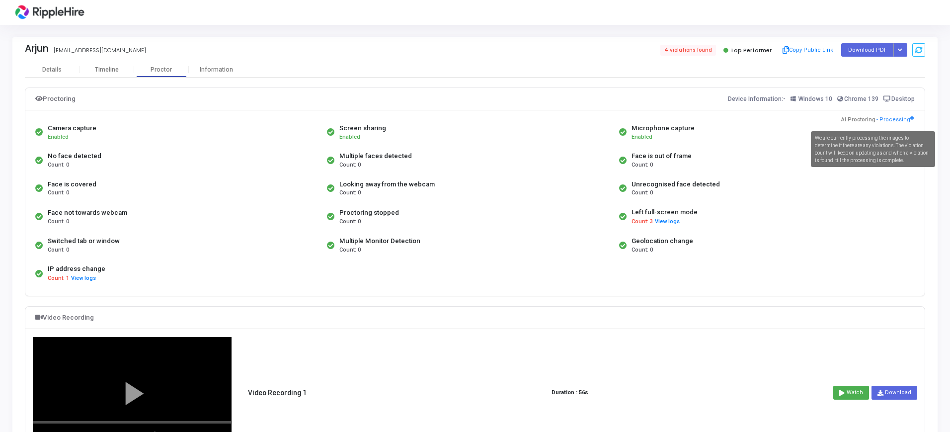
click at [911, 123] on span "- Processing" at bounding box center [895, 120] width 37 height 8
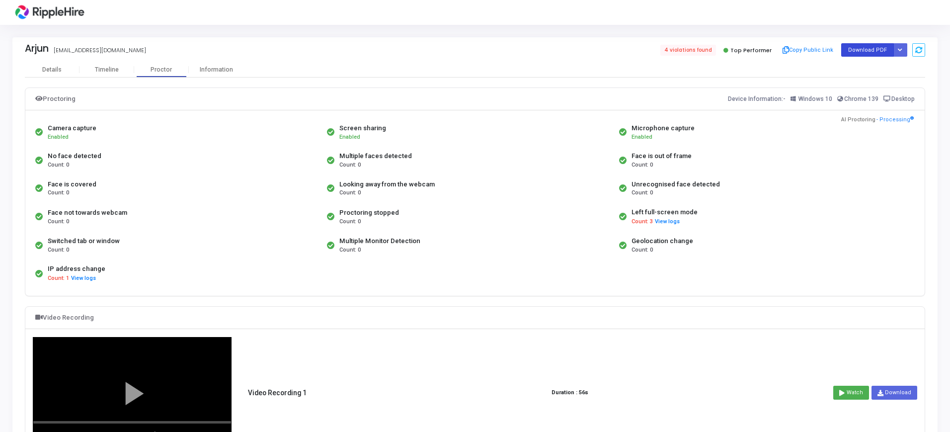
click at [867, 51] on button "Download PDF" at bounding box center [867, 49] width 53 height 13
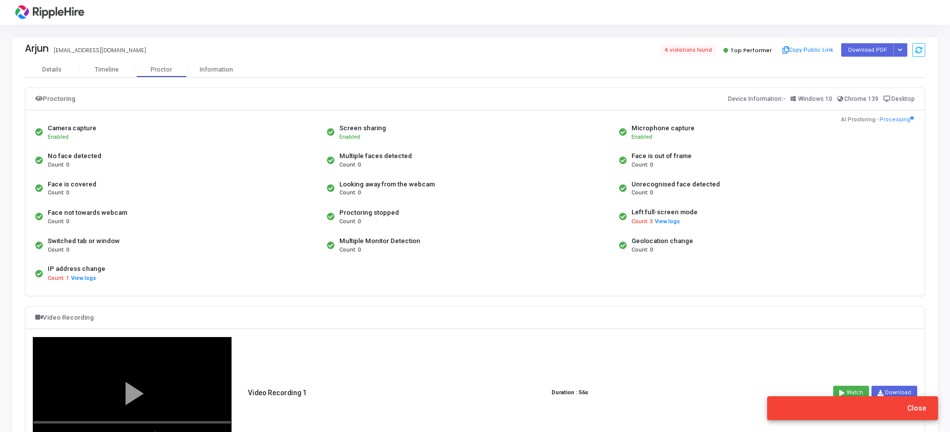
click at [921, 411] on span "Close" at bounding box center [917, 408] width 19 height 8
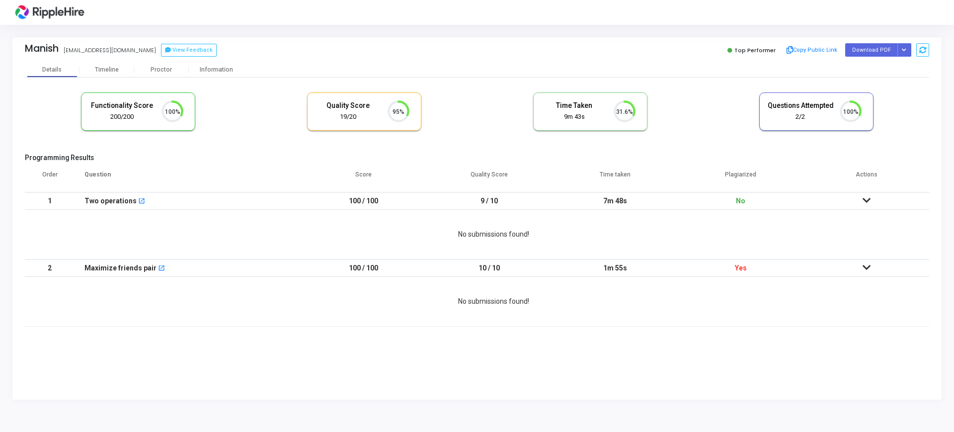
scroll to position [21, 25]
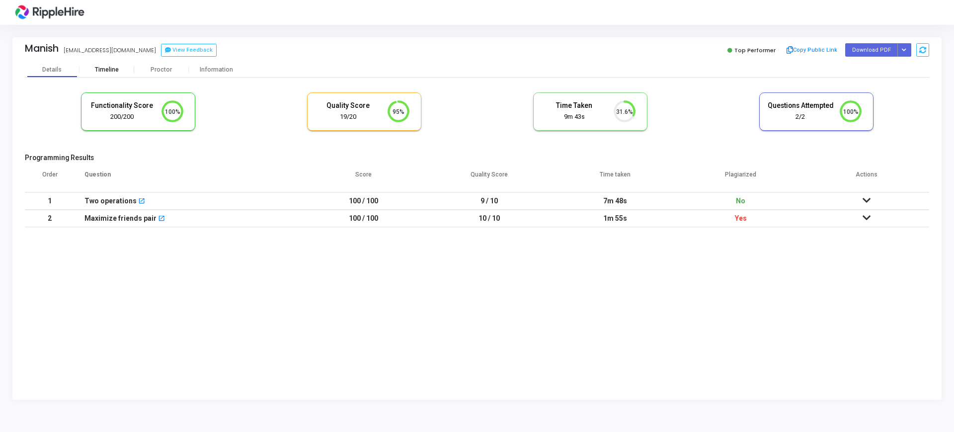
click at [110, 68] on div "Timeline" at bounding box center [107, 69] width 24 height 7
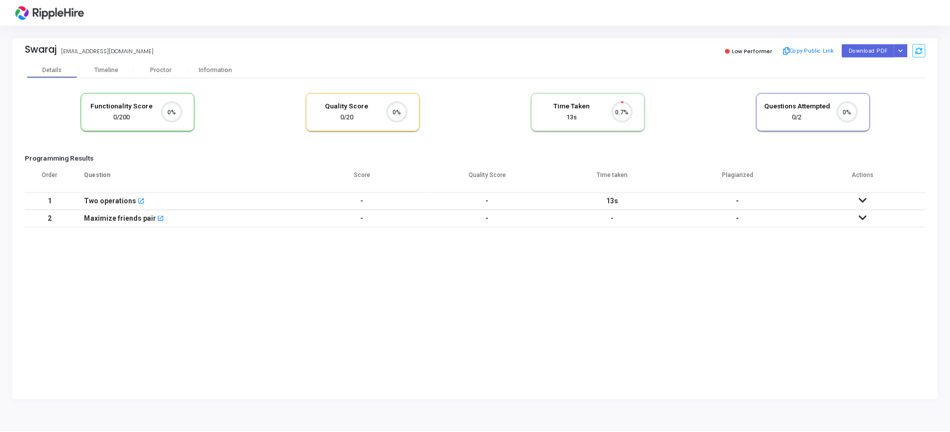
scroll to position [21, 25]
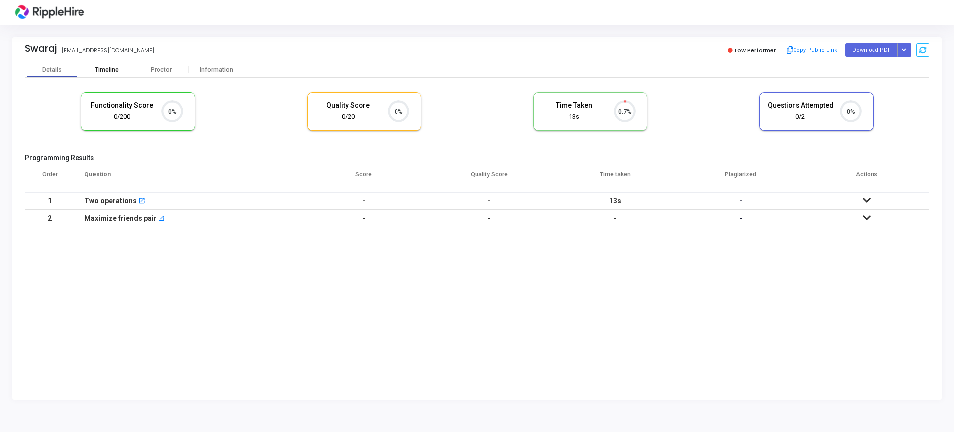
click at [111, 74] on div "Timeline" at bounding box center [107, 69] width 55 height 15
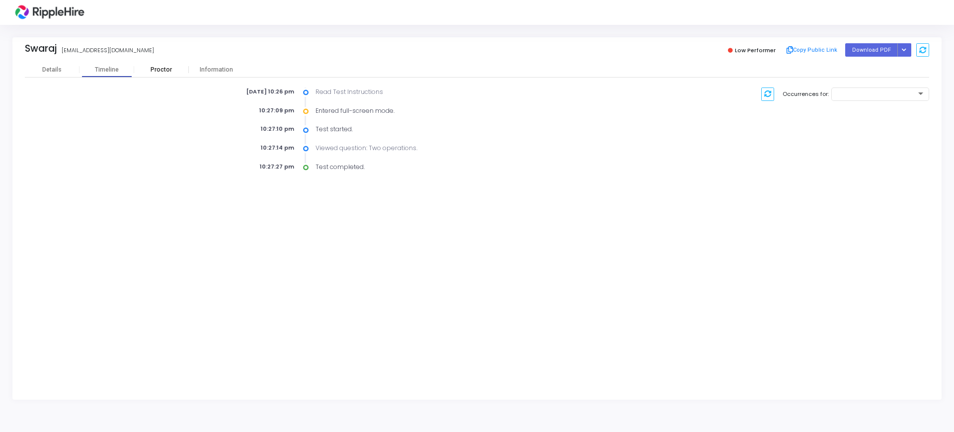
click at [167, 68] on div "Proctor" at bounding box center [161, 69] width 55 height 7
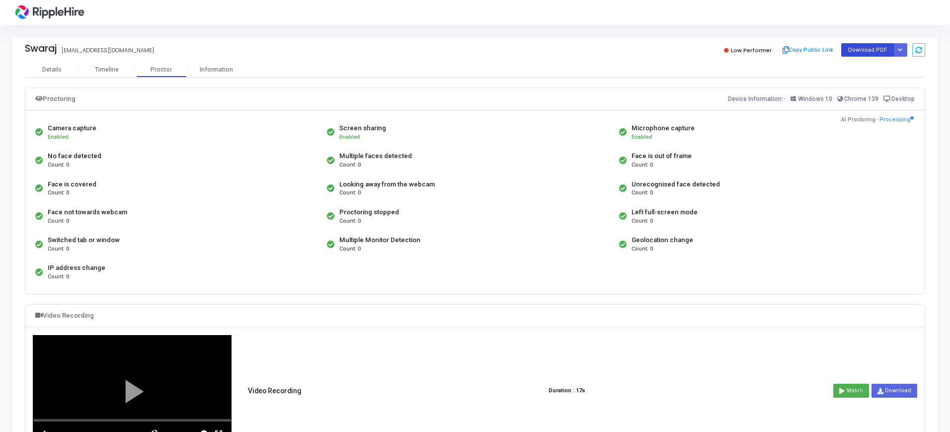
click at [855, 53] on button "Download PDF" at bounding box center [867, 49] width 53 height 13
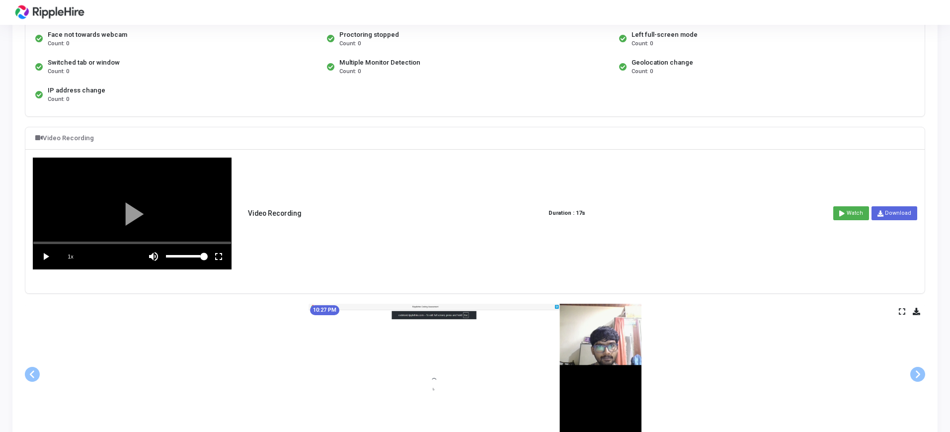
scroll to position [174, 0]
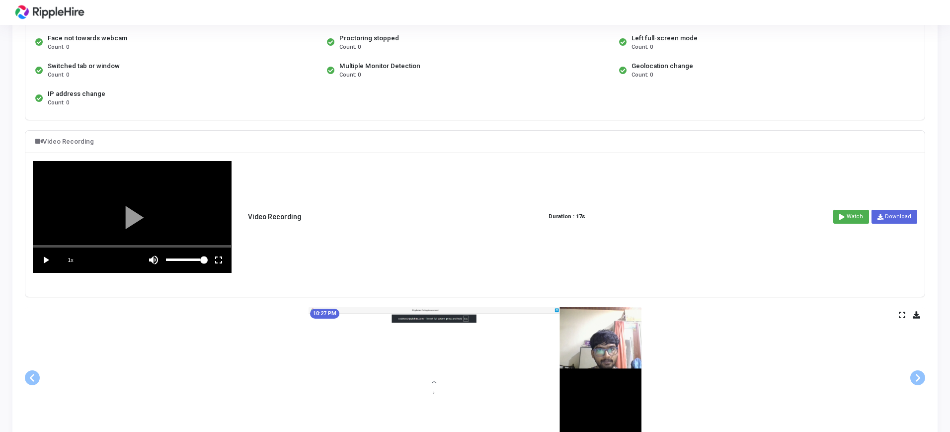
click at [48, 258] on vg-play-pause at bounding box center [45, 260] width 25 height 25
click at [223, 257] on vg-fullscreen at bounding box center [218, 260] width 25 height 25
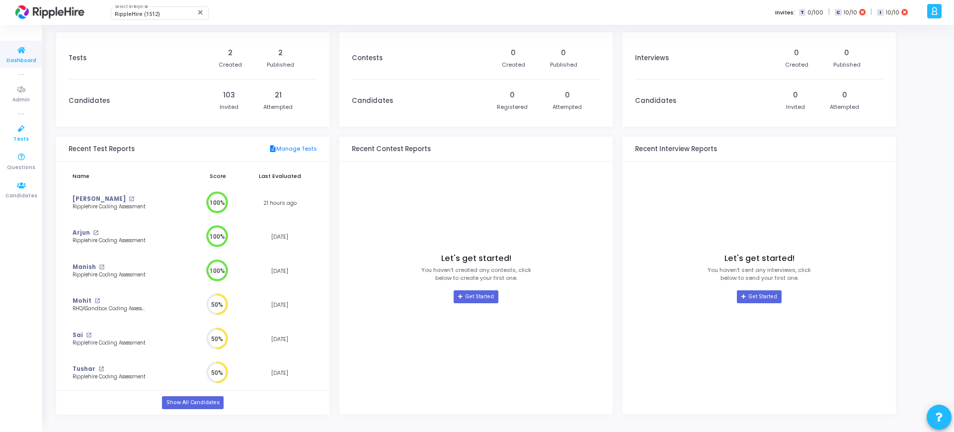
click at [14, 134] on icon at bounding box center [21, 129] width 21 height 12
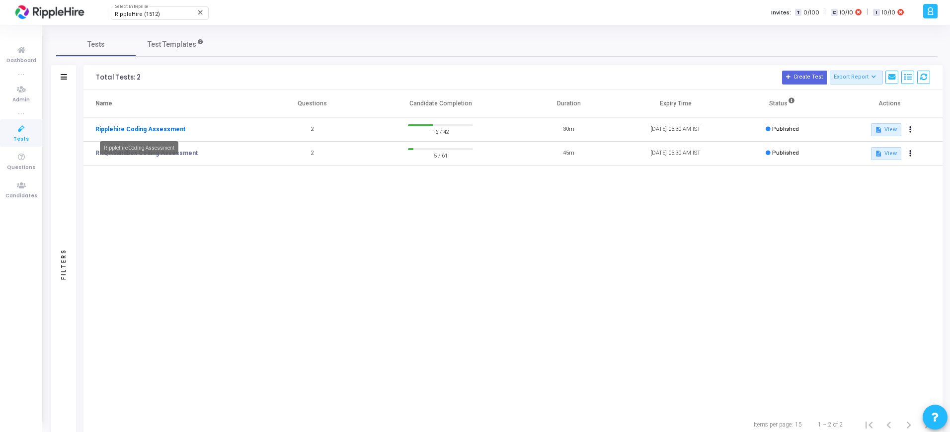
click at [158, 127] on link "Ripplehire Coding Assessment" at bounding box center [140, 129] width 90 height 9
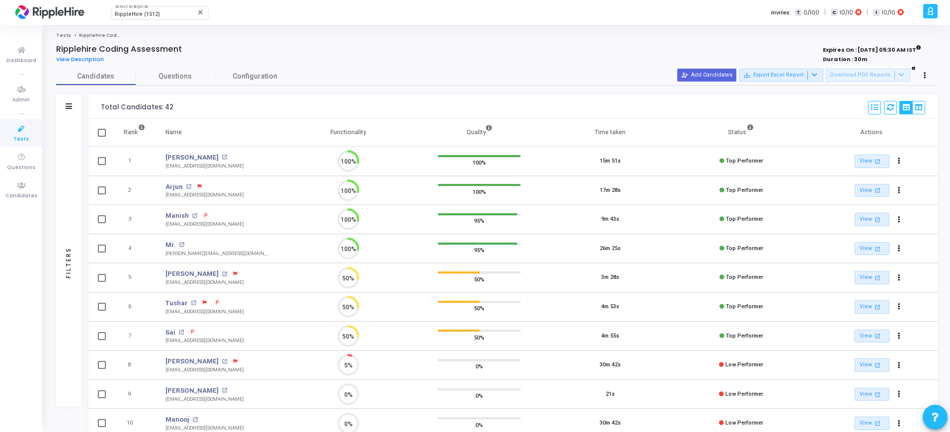
scroll to position [4, 4]
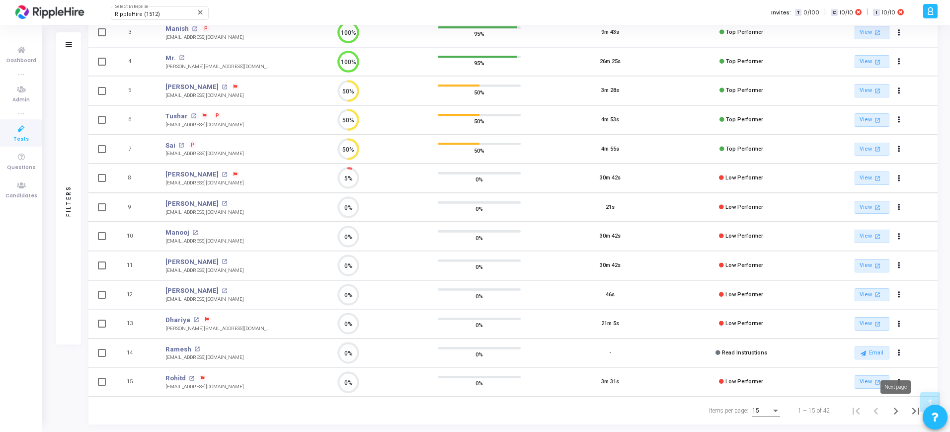
click at [899, 410] on icon "Next page" at bounding box center [896, 411] width 14 height 14
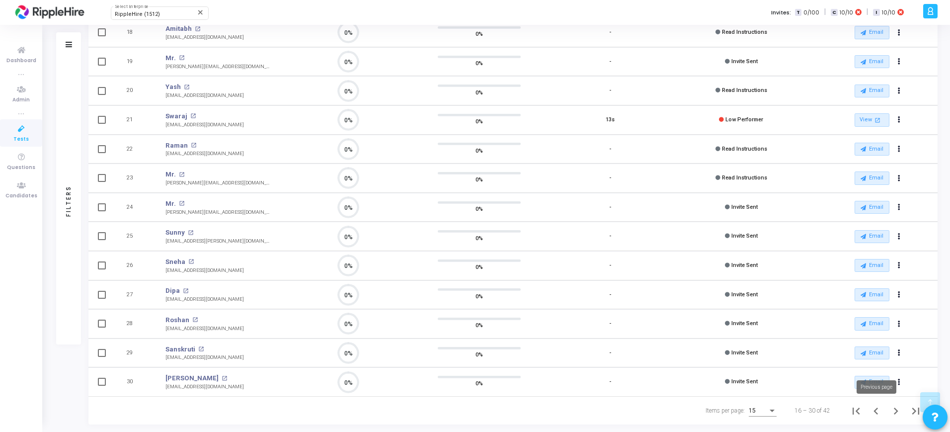
click at [880, 410] on icon "Previous page" at bounding box center [876, 411] width 14 height 14
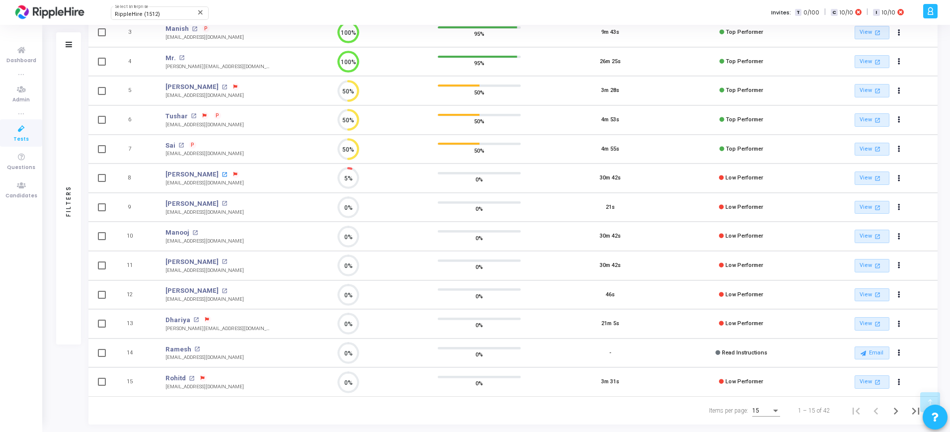
click at [222, 176] on mat-icon "open_in_new" at bounding box center [224, 174] width 5 height 5
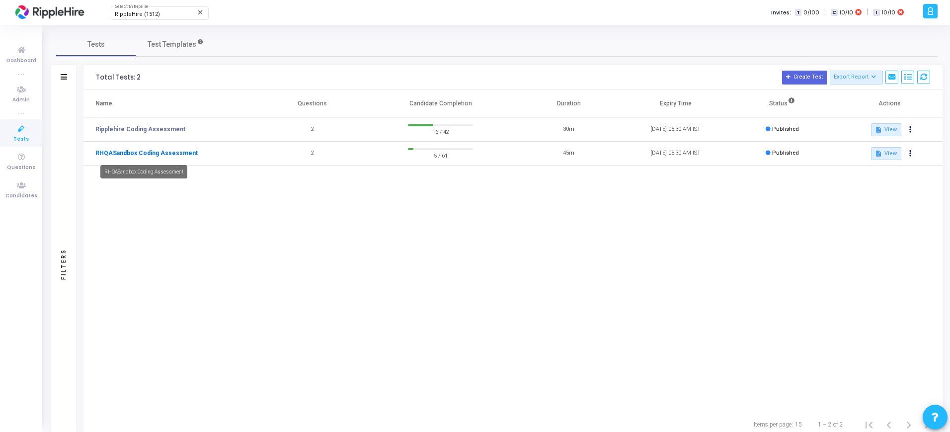
click at [134, 153] on link "RHQASandbox Coding Assessment" at bounding box center [146, 153] width 102 height 9
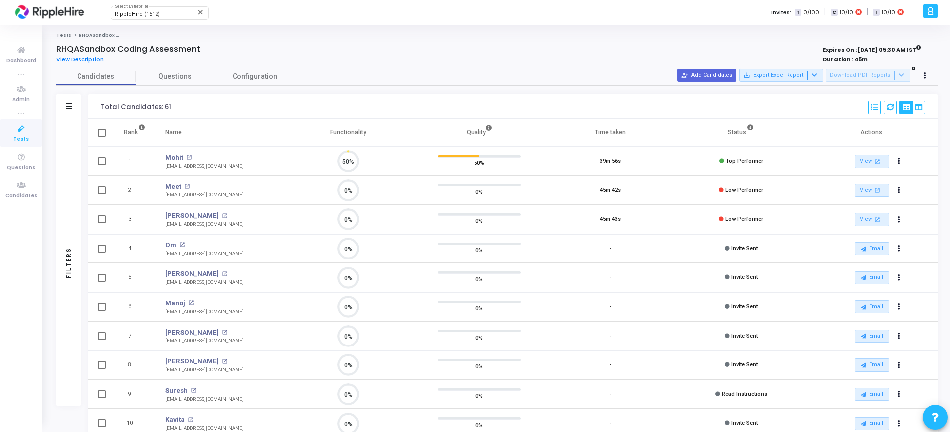
scroll to position [21, 25]
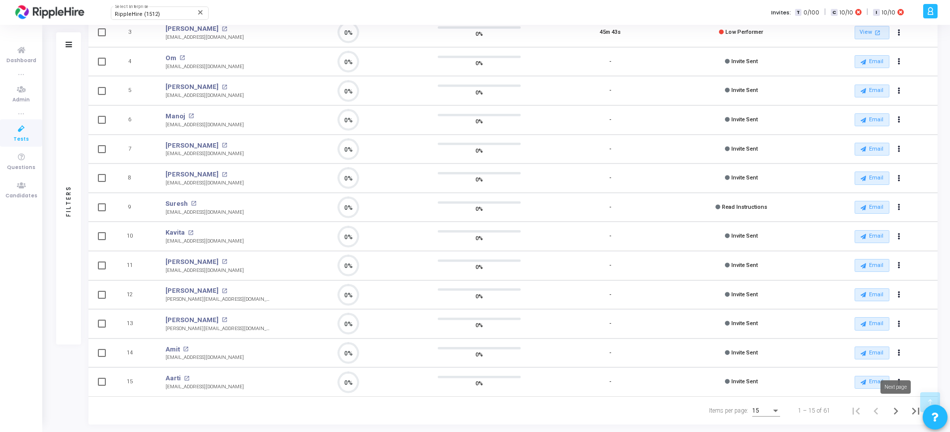
click at [900, 408] on icon "Next page" at bounding box center [896, 411] width 14 height 14
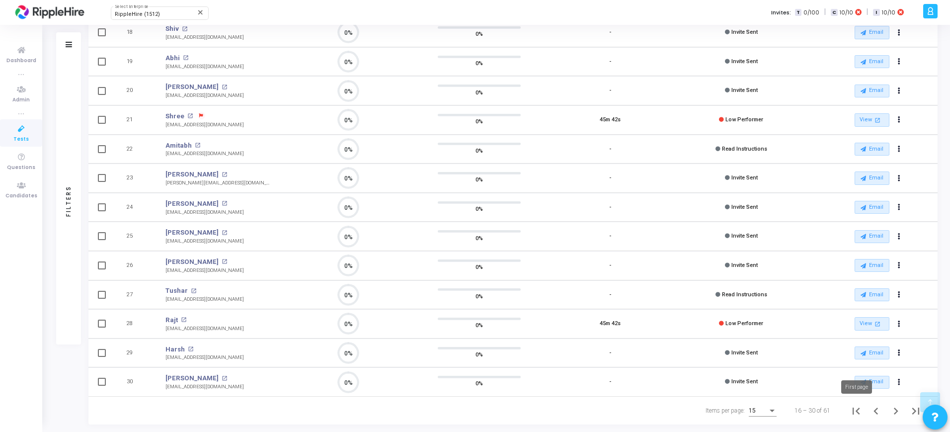
click at [854, 408] on icon "First page" at bounding box center [856, 411] width 14 height 14
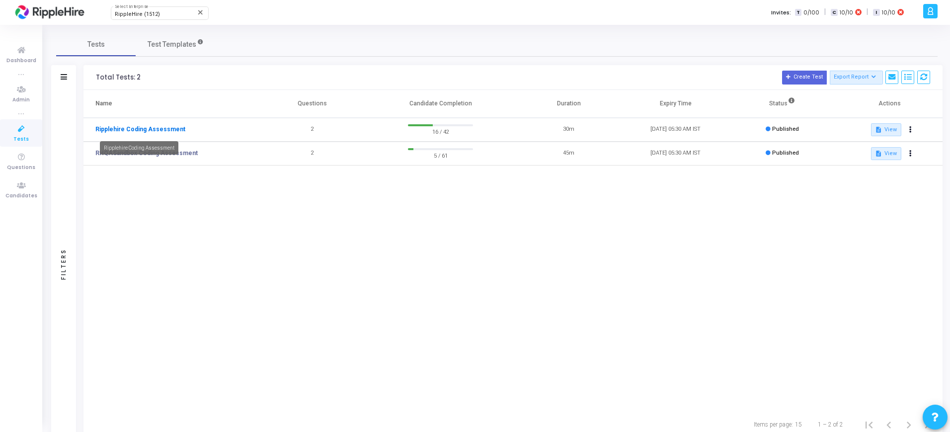
click at [156, 132] on link "Ripplehire Coding Assessment" at bounding box center [140, 129] width 90 height 9
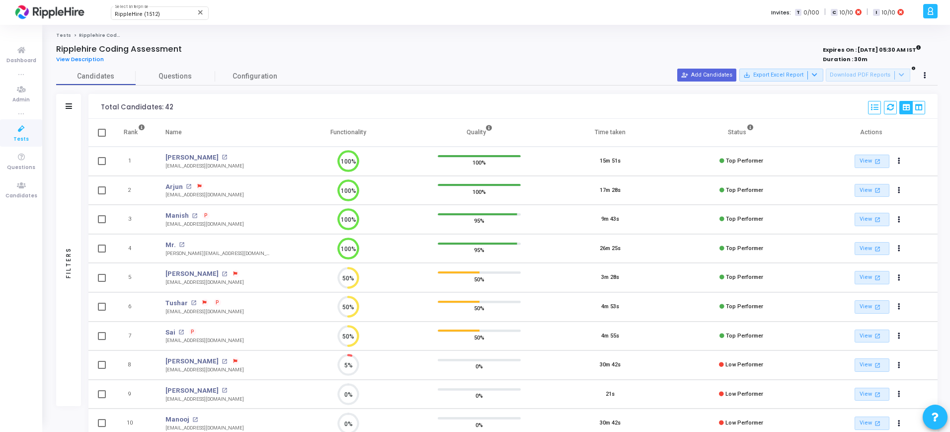
click at [750, 127] on icon at bounding box center [751, 128] width 6 height 6
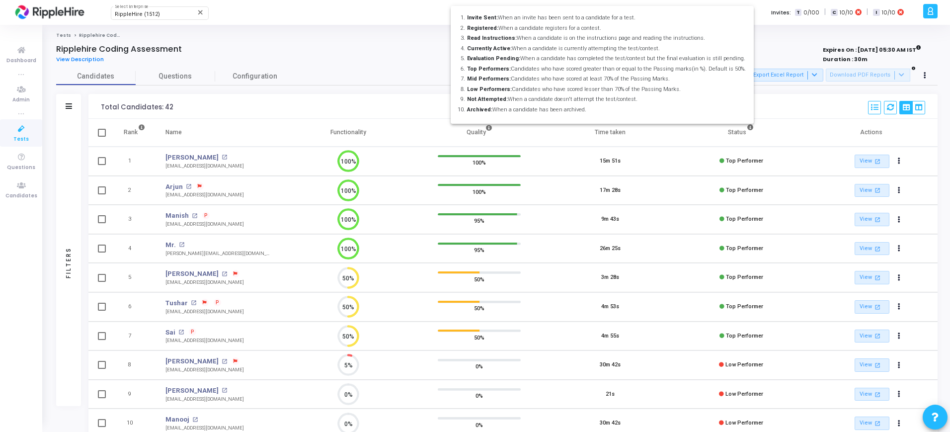
click at [681, 158] on div at bounding box center [475, 216] width 950 height 432
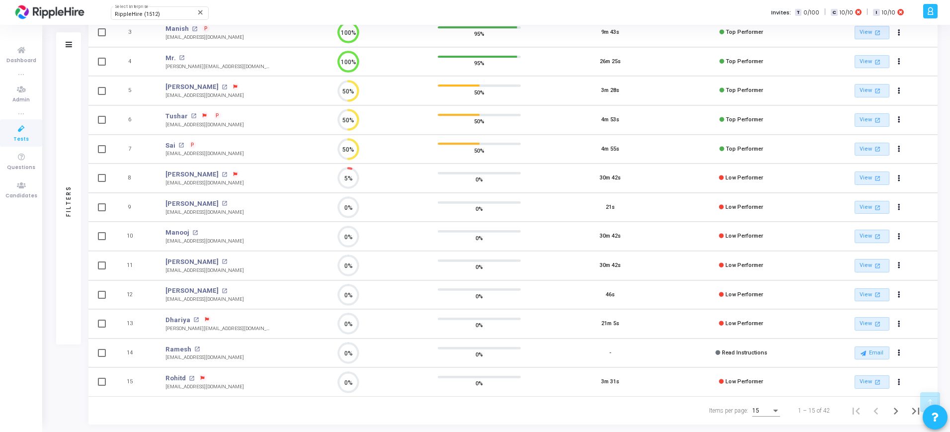
click at [191, 144] on span "P" at bounding box center [192, 145] width 3 height 8
click at [275, 114] on div "Plagiarism Percentage: 94%" at bounding box center [475, 216] width 950 height 432
click at [302, 127] on div at bounding box center [475, 216] width 950 height 432
click at [193, 115] on mat-icon "open_in_new" at bounding box center [193, 115] width 5 height 5
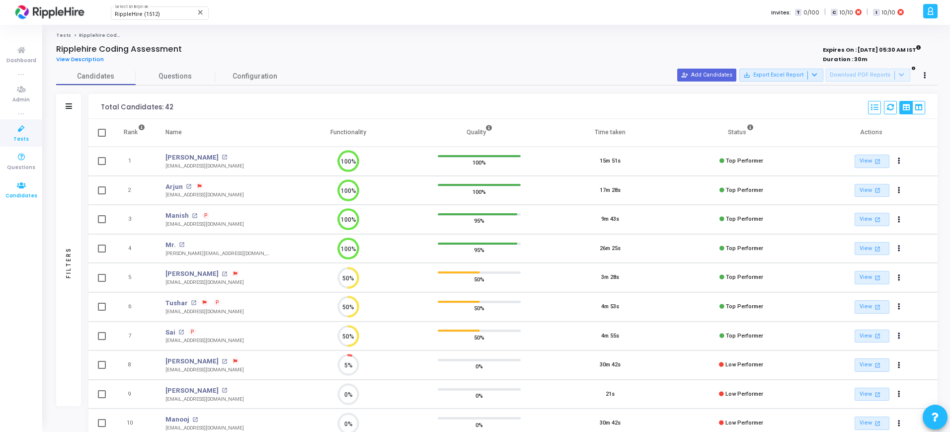
click at [19, 187] on icon at bounding box center [21, 185] width 21 height 12
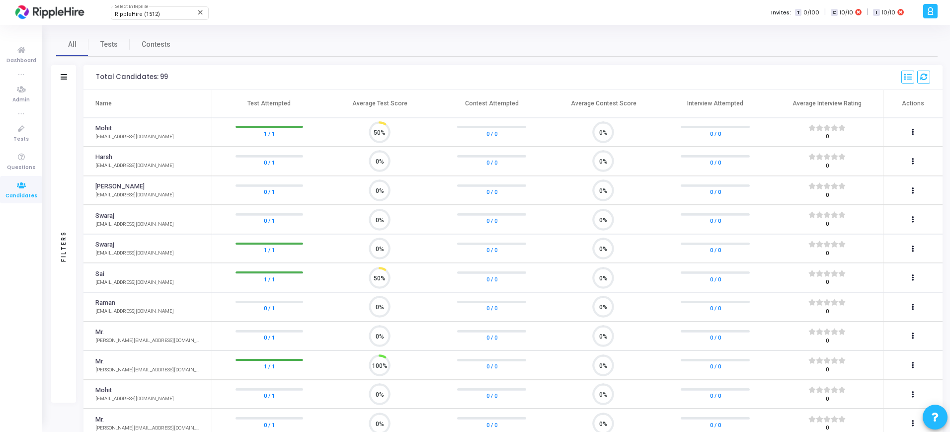
scroll to position [21, 25]
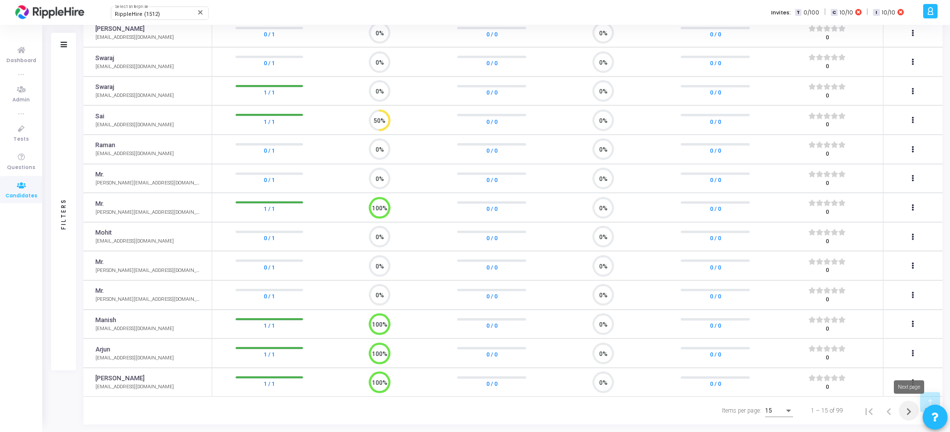
click at [908, 413] on icon "Next page" at bounding box center [909, 411] width 4 height 7
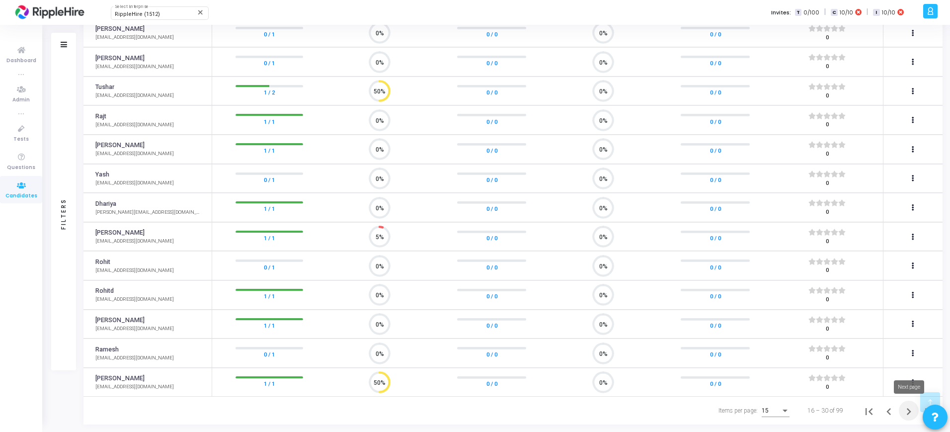
click at [908, 411] on icon "Next page" at bounding box center [909, 412] width 14 height 14
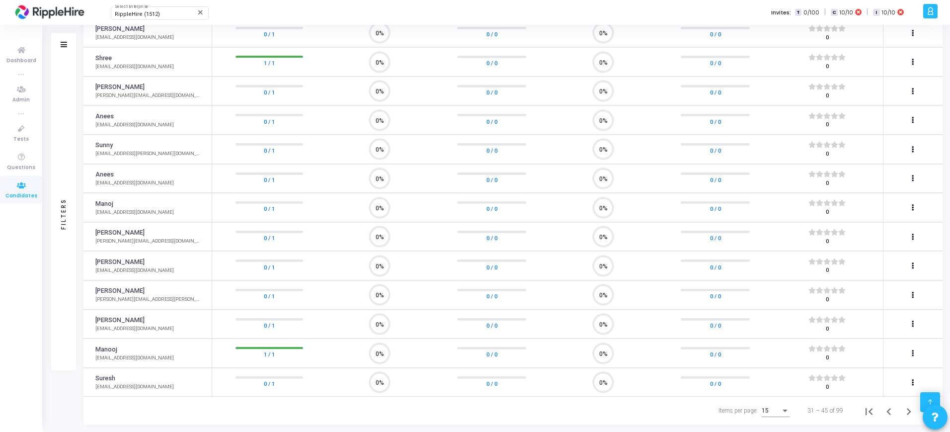
click at [932, 401] on icon at bounding box center [930, 402] width 7 height 7
click at [930, 417] on button at bounding box center [935, 417] width 25 height 25
click at [939, 389] on button at bounding box center [935, 384] width 20 height 20
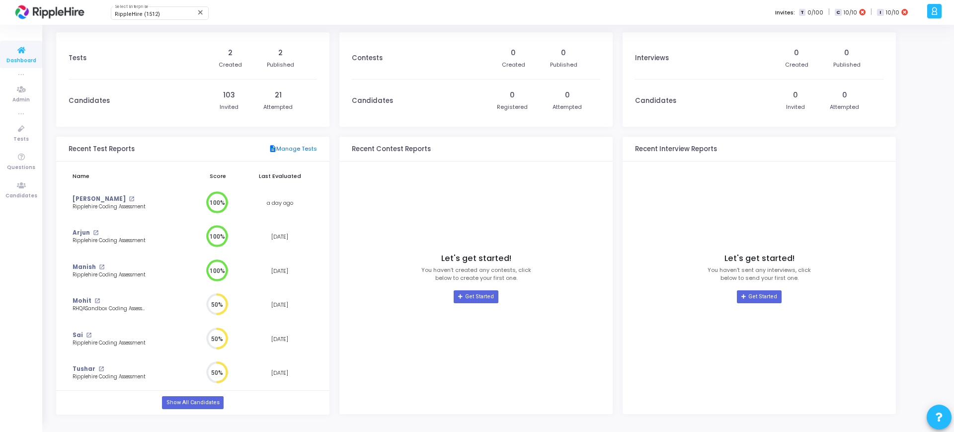
click at [289, 145] on link "description Manage Tests" at bounding box center [293, 149] width 48 height 9
click at [189, 403] on link "Show All Candidates" at bounding box center [192, 402] width 61 height 13
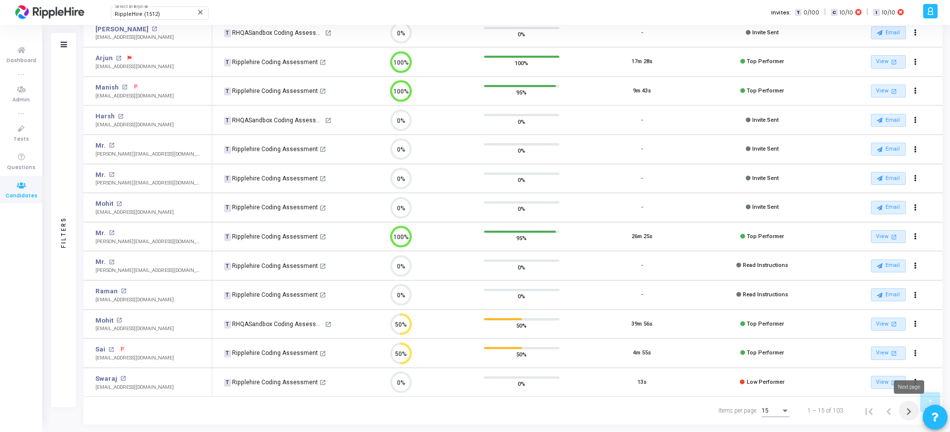
click at [912, 410] on icon "Next page" at bounding box center [909, 412] width 14 height 14
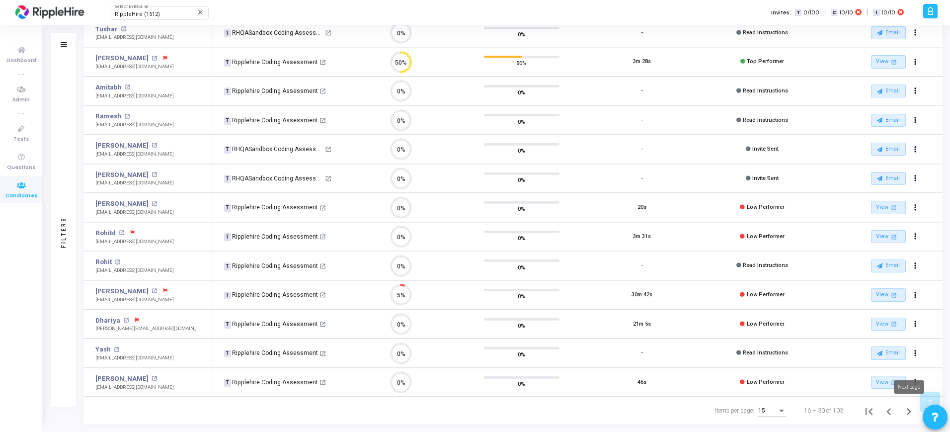
click at [904, 409] on icon "Next page" at bounding box center [909, 412] width 14 height 14
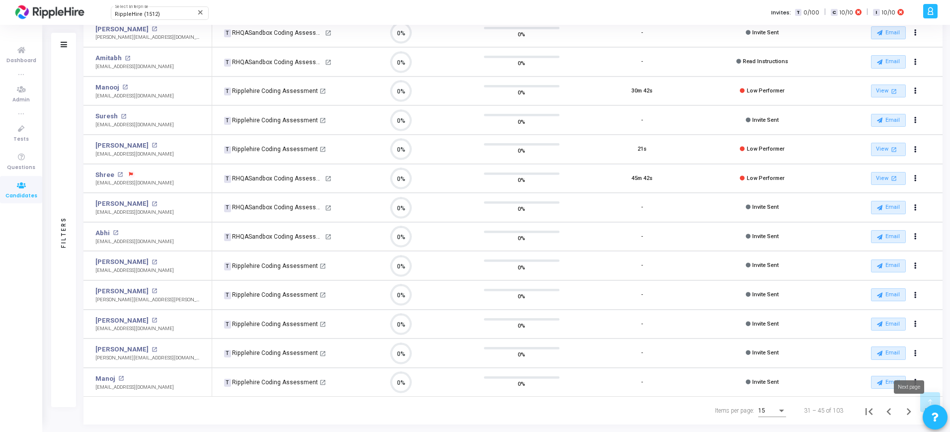
click at [912, 409] on icon "Next page" at bounding box center [909, 412] width 14 height 14
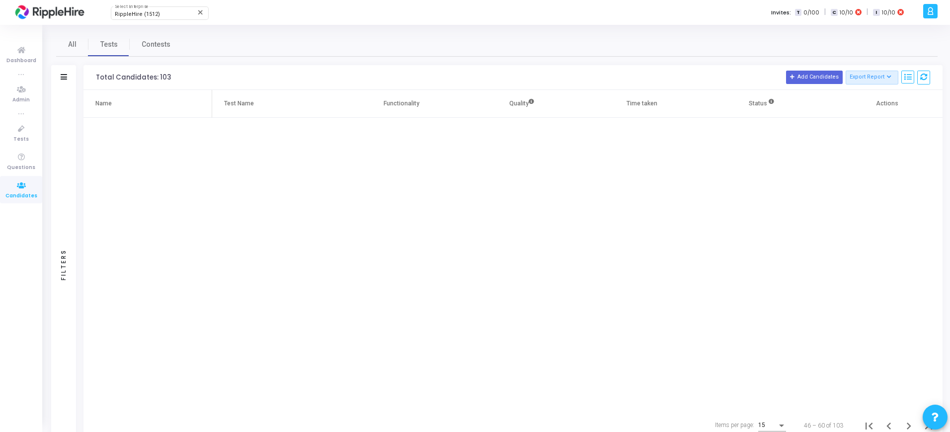
click at [562, 267] on div "Name Test Name Functionality Quality Time taken Status Actions" at bounding box center [512, 251] width 859 height 322
click at [21, 135] on span "Tests" at bounding box center [20, 139] width 15 height 8
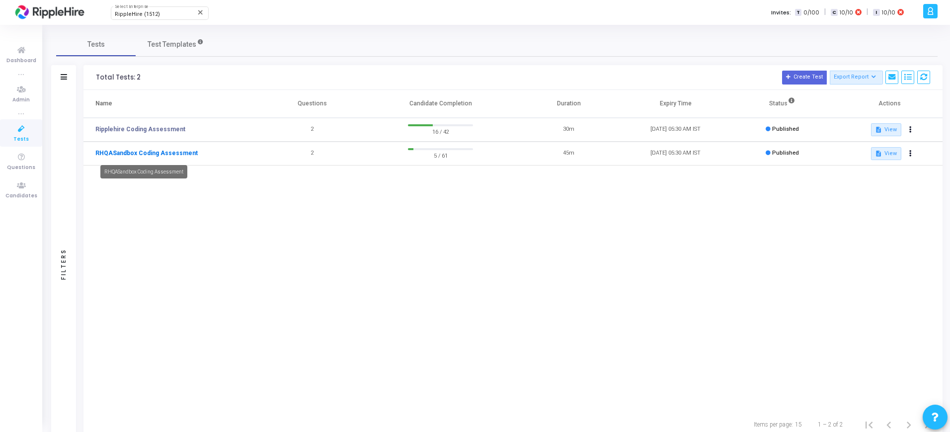
click at [180, 154] on link "RHQASandbox Coding Assessment" at bounding box center [146, 153] width 102 height 9
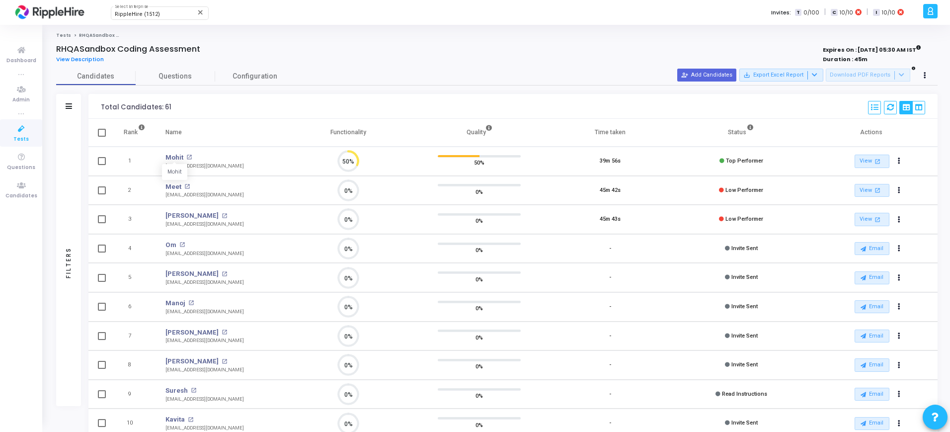
scroll to position [21, 25]
click at [29, 142] on link "Tests" at bounding box center [21, 132] width 42 height 27
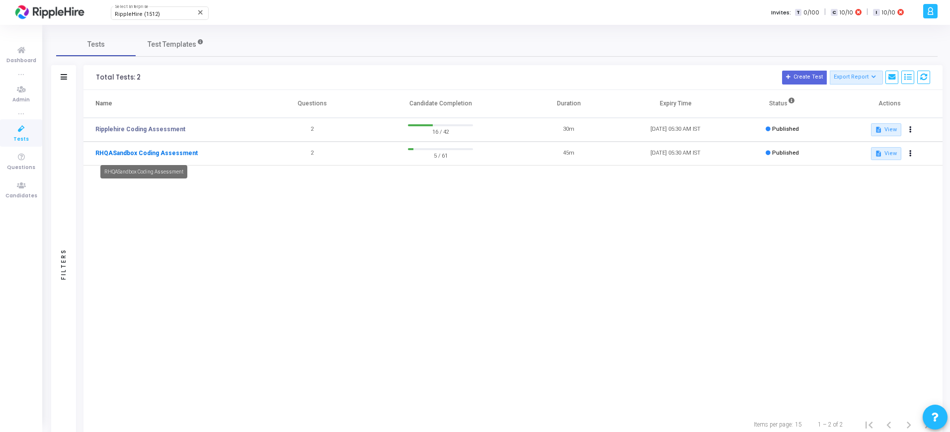
click at [155, 152] on link "RHQASandbox Coding Assessment" at bounding box center [146, 153] width 102 height 9
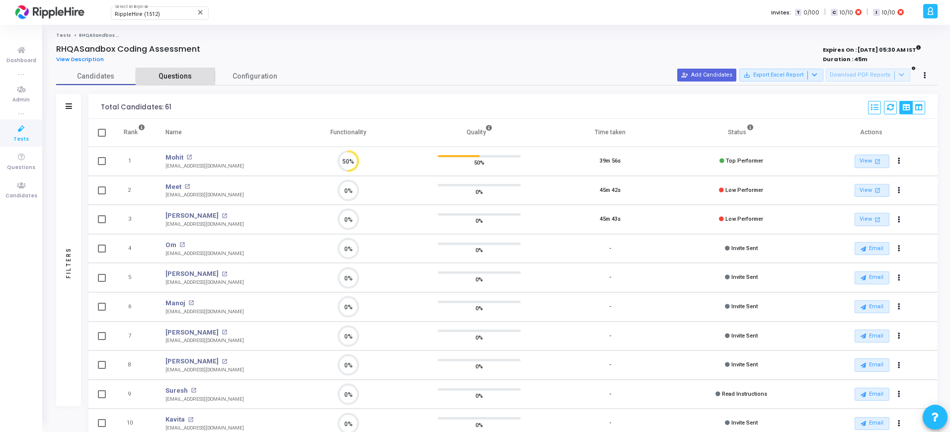
click at [190, 79] on span "Questions" at bounding box center [176, 76] width 80 height 10
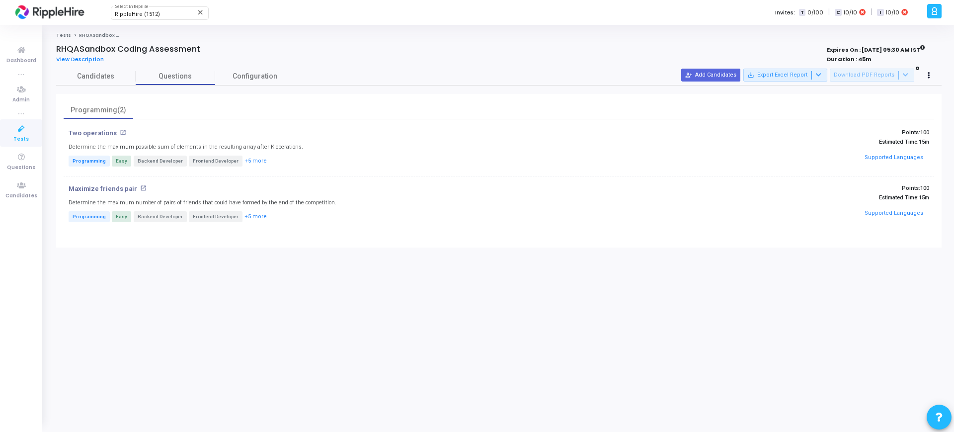
click at [302, 160] on p "Programming Easy Backend Developer Frontend Developer +5 more" at bounding box center [354, 162] width 571 height 12
click at [120, 131] on mat-icon "open_in_new" at bounding box center [123, 132] width 6 height 6
click at [140, 188] on mat-icon "open_in_new" at bounding box center [143, 188] width 6 height 6
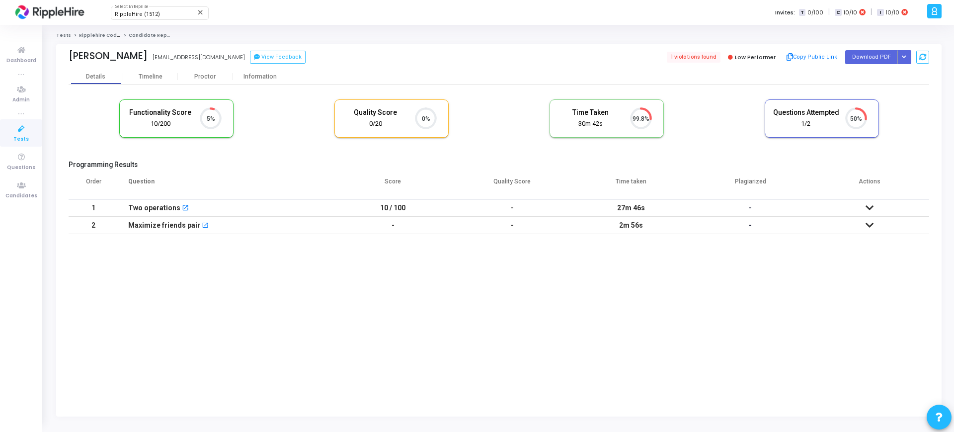
scroll to position [4, 4]
drag, startPoint x: 105, startPoint y: 57, endPoint x: 215, endPoint y: 61, distance: 109.4
click at [215, 61] on div "Tushar [EMAIL_ADDRESS][DOMAIN_NAME]" at bounding box center [281, 57] width 425 height 14
copy div "[EMAIL_ADDRESS][DOMAIN_NAME]"
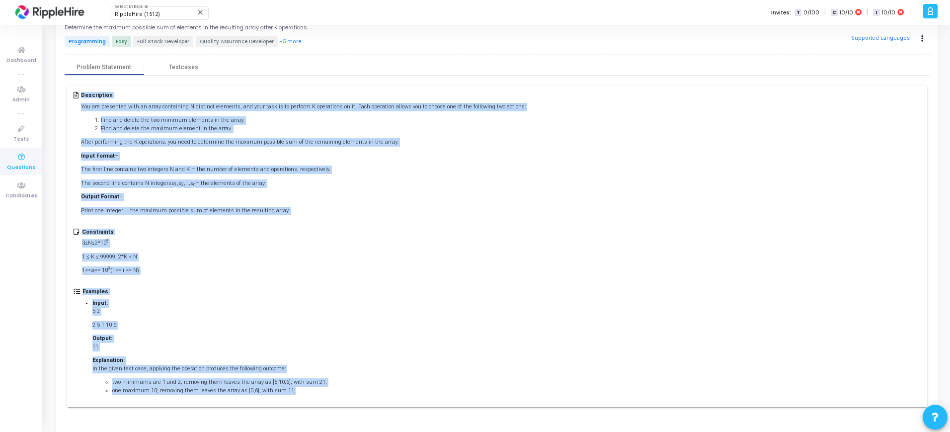
scroll to position [62, 0]
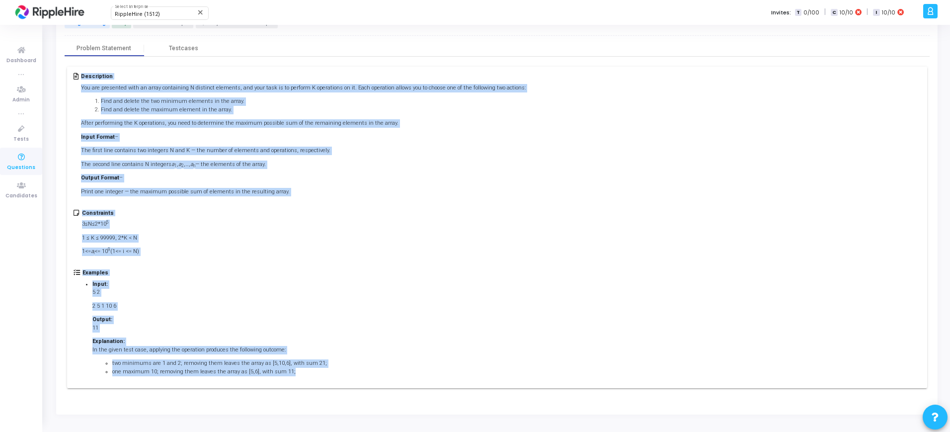
drag, startPoint x: 72, startPoint y: 134, endPoint x: 350, endPoint y: 377, distance: 369.8
click at [350, 377] on div "Description You are presented with an array containing N distinct elements, and…" at bounding box center [497, 228] width 860 height 322
copy div "Loremipsumd Sit ame consectet adip el seddo eiusmodtem I utlabore etdolore, mag…"
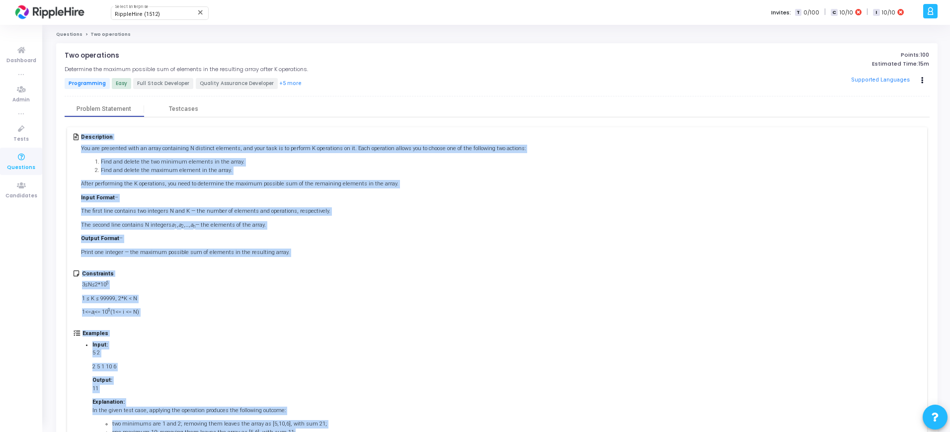
scroll to position [0, 0]
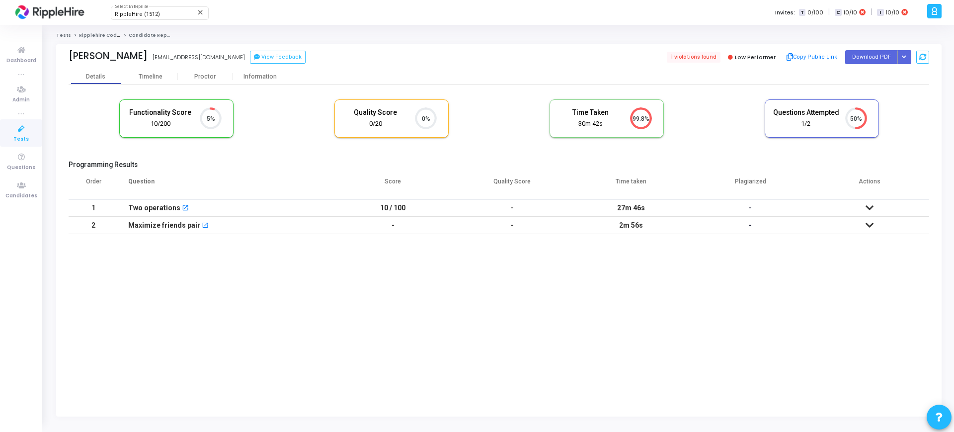
scroll to position [21, 25]
click at [870, 222] on icon at bounding box center [870, 225] width 8 height 7
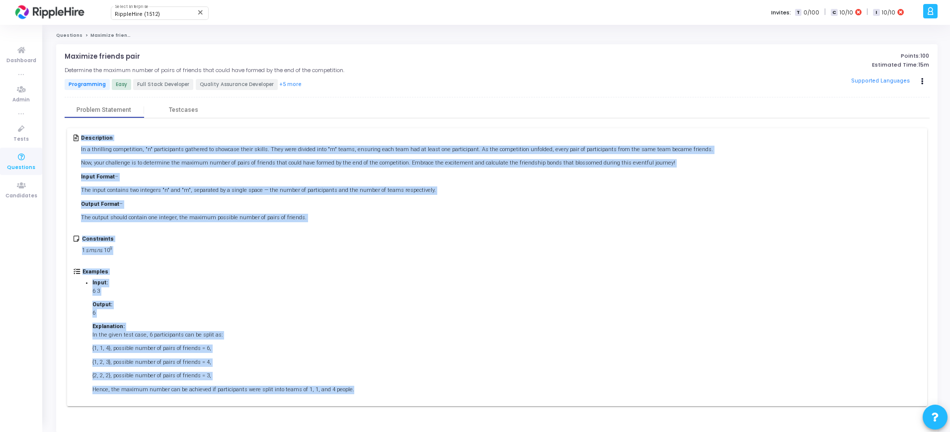
drag, startPoint x: 72, startPoint y: 136, endPoint x: 372, endPoint y: 406, distance: 403.3
click at [372, 406] on div "Description In a thrilling competition, "n" participants gathered to showcase t…" at bounding box center [497, 267] width 865 height 298
copy div "Loremipsumd Si a consectet adipiscinge, "s" doeiusmodtem incididu ut laboreet d…"
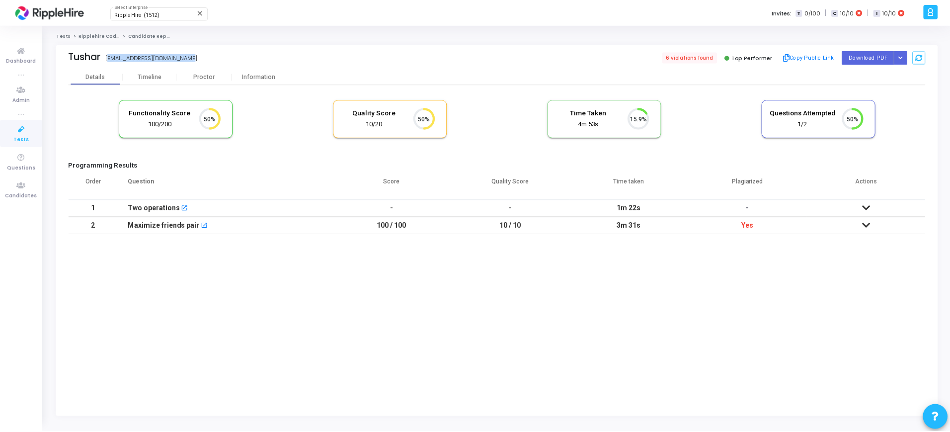
scroll to position [21, 25]
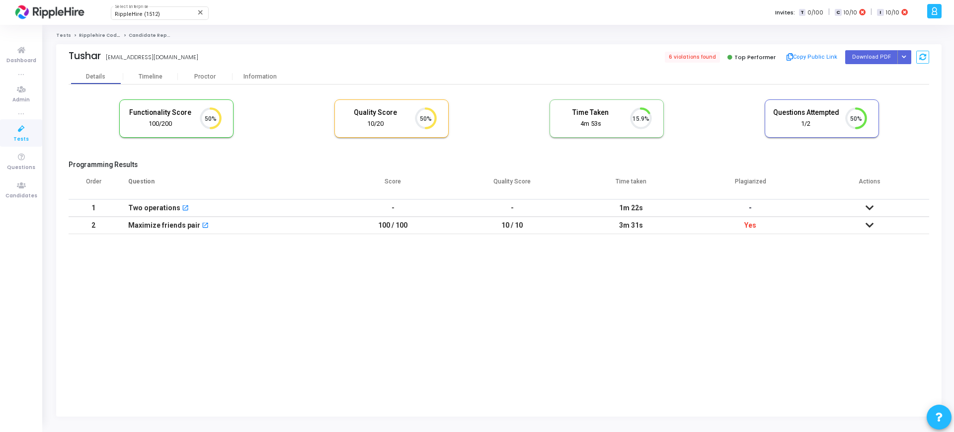
click at [872, 211] on icon at bounding box center [870, 207] width 8 height 7
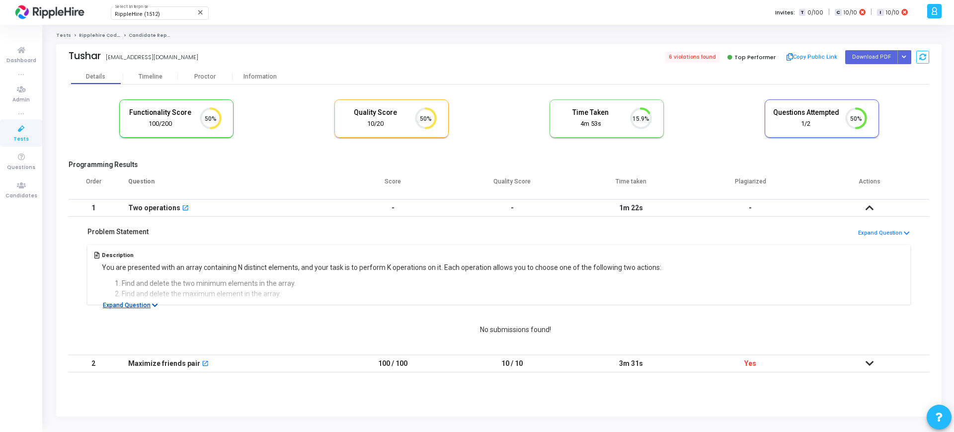
click at [136, 302] on button "Expand Question" at bounding box center [130, 305] width 66 height 10
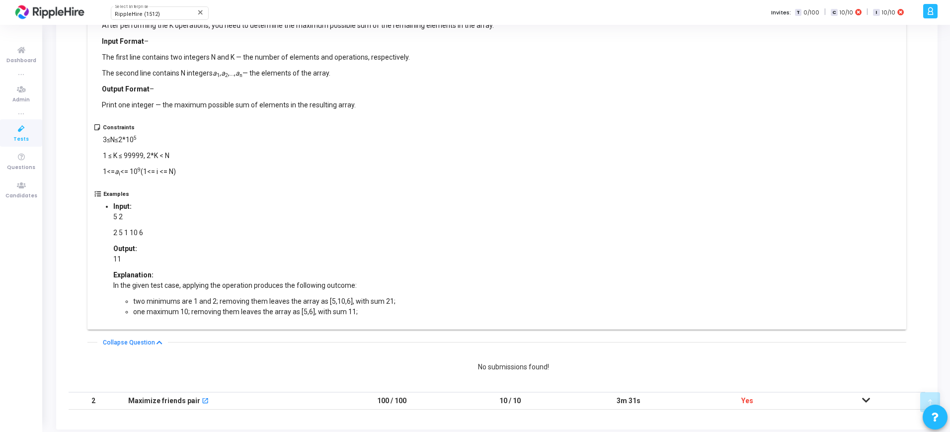
scroll to position [297, 0]
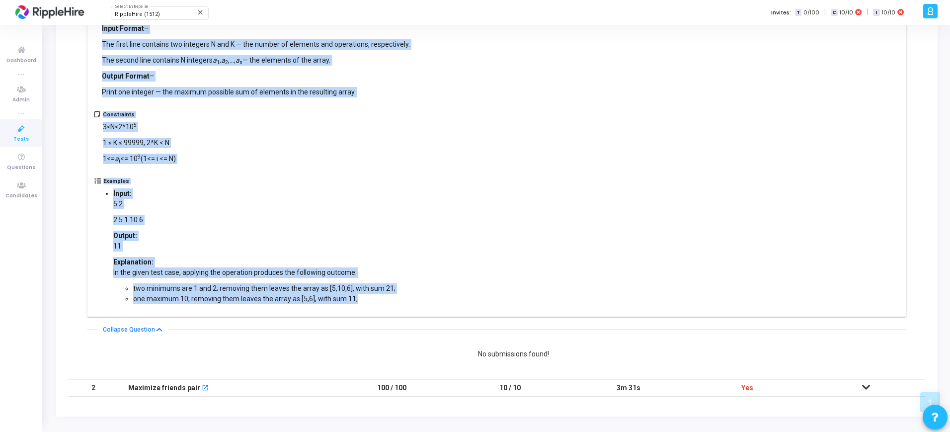
drag, startPoint x: 100, startPoint y: 92, endPoint x: 367, endPoint y: 299, distance: 337.6
click at [367, 299] on div "Description You are presented with an array containing N distinct elements, and…" at bounding box center [496, 132] width 819 height 369
copy div "You are presented with an array containing N distinct elements, and your task i…"
click at [604, 121] on div "Constraints 3≤N≤2*10 5 1 ≤ K ≤ 99999, 2*K < N 1<= a i <= 10 9 (1<= i <= N)" at bounding box center [497, 144] width 806 height 67
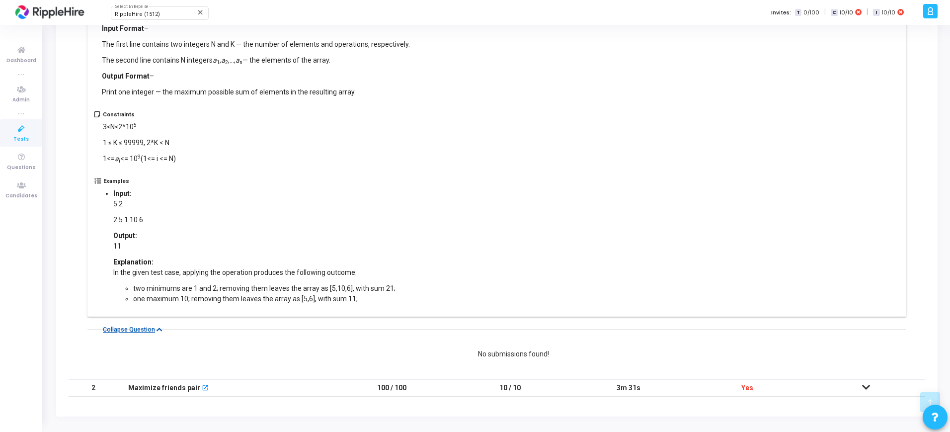
click at [132, 326] on button "Collapse Question" at bounding box center [132, 330] width 71 height 10
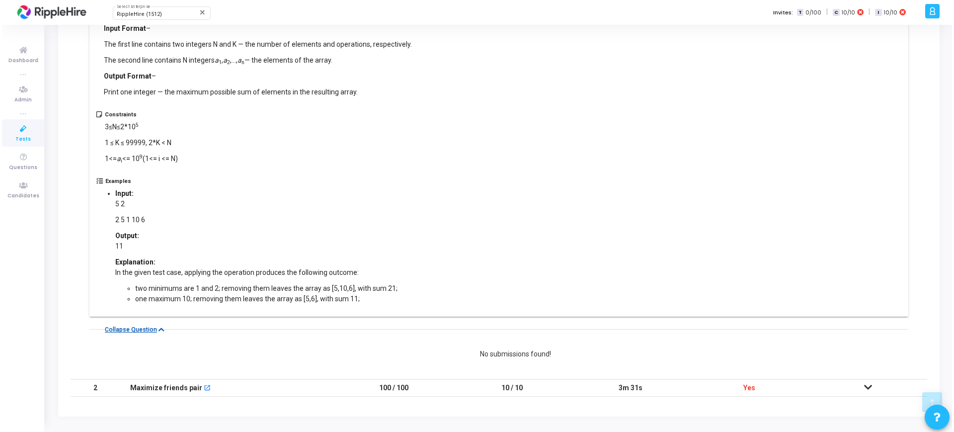
scroll to position [0, 0]
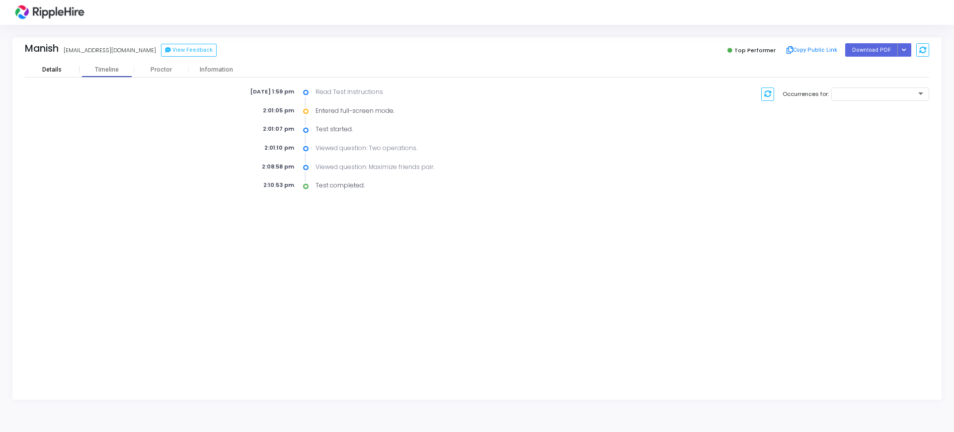
click at [64, 75] on div "Details" at bounding box center [52, 69] width 55 height 15
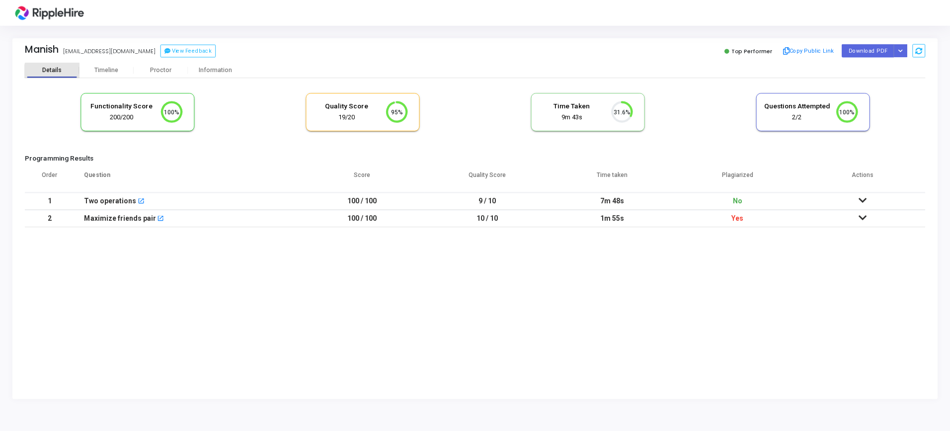
scroll to position [4, 4]
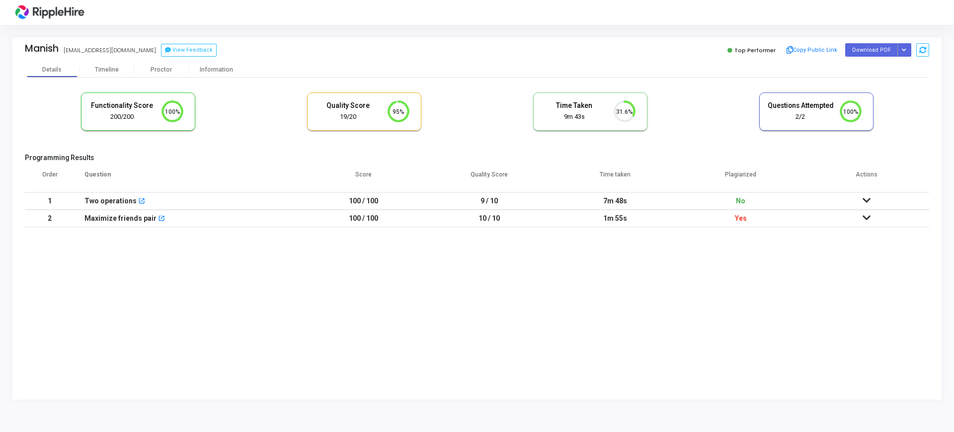
click at [866, 205] on td at bounding box center [867, 200] width 126 height 17
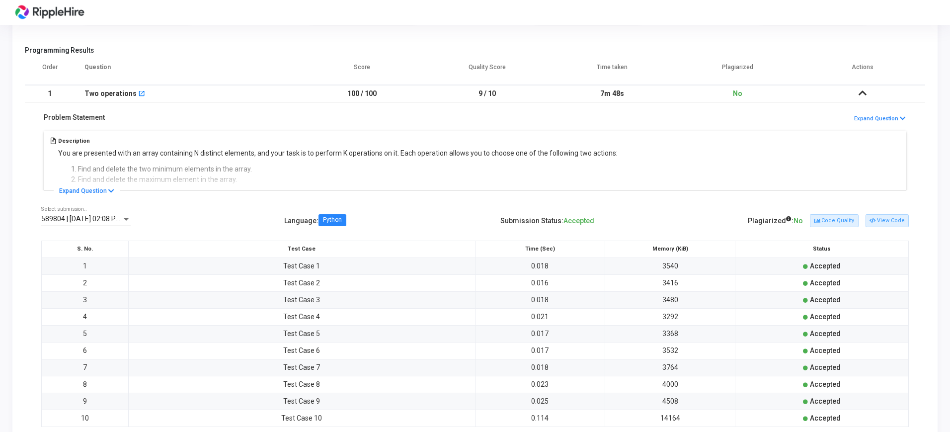
scroll to position [170, 0]
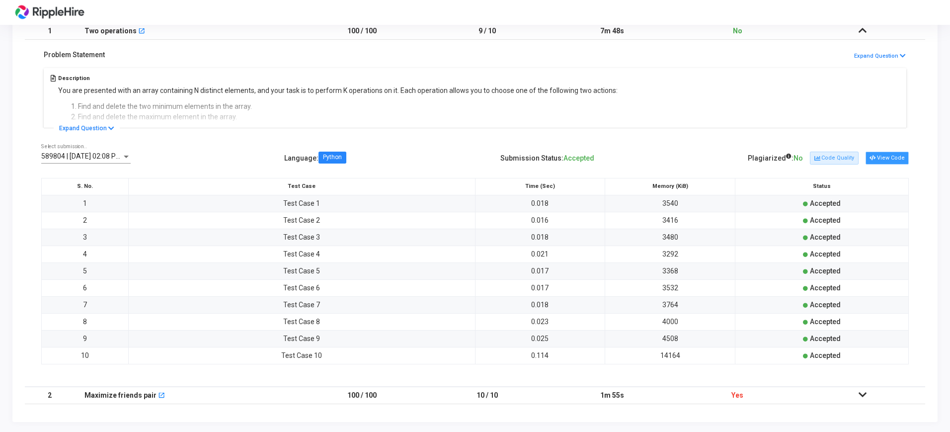
click at [890, 162] on button "View Code" at bounding box center [887, 158] width 43 height 13
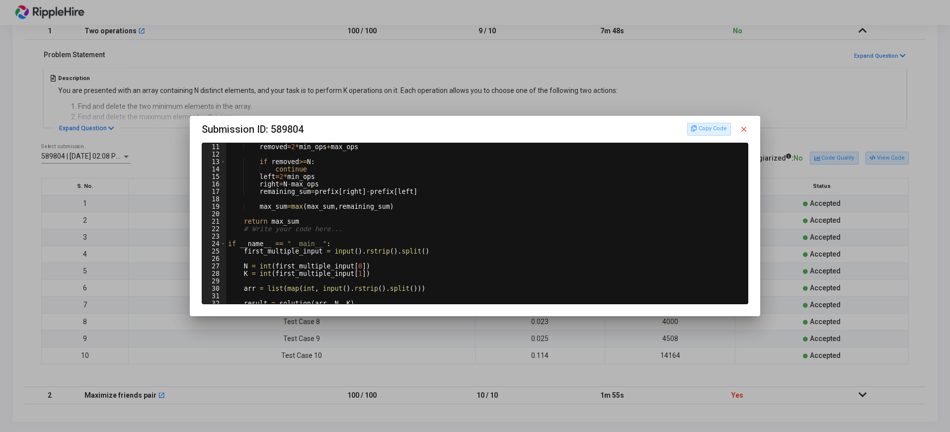
scroll to position [100, 0]
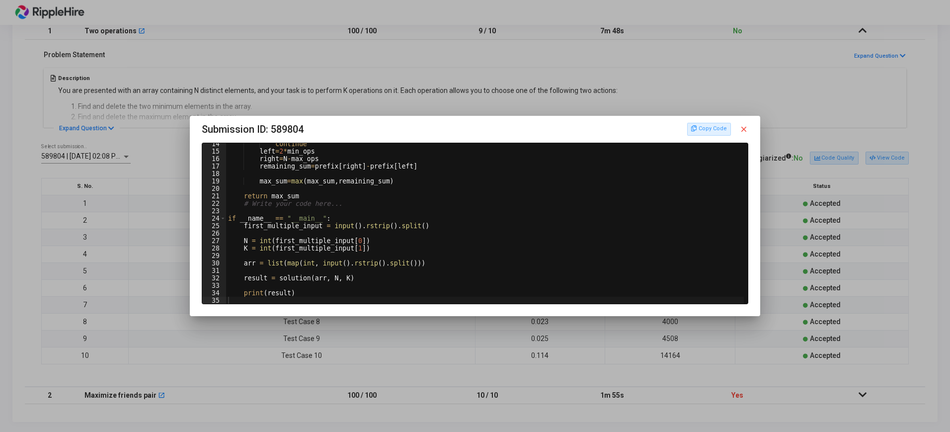
click at [746, 132] on mat-icon "close" at bounding box center [744, 129] width 9 height 9
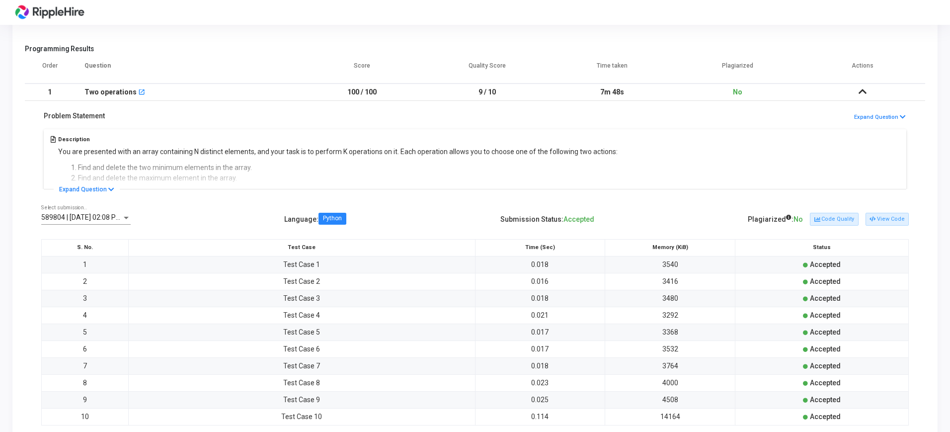
scroll to position [108, 0]
click at [885, 221] on button "View Code" at bounding box center [887, 220] width 43 height 13
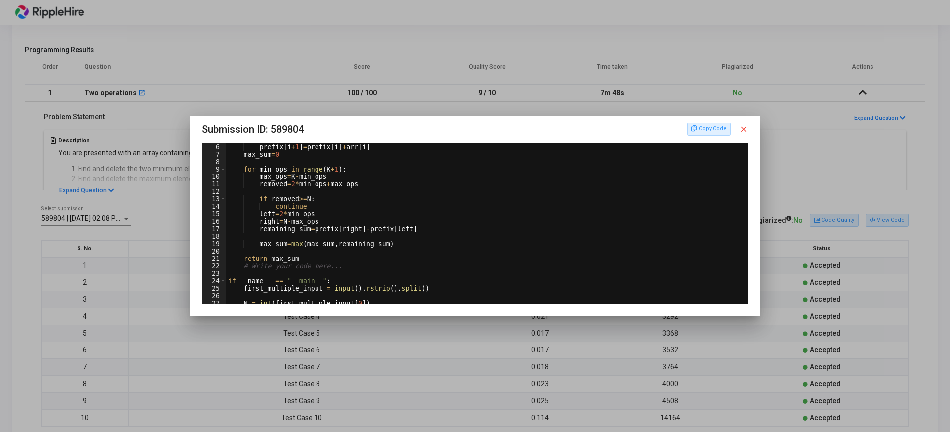
scroll to position [100, 0]
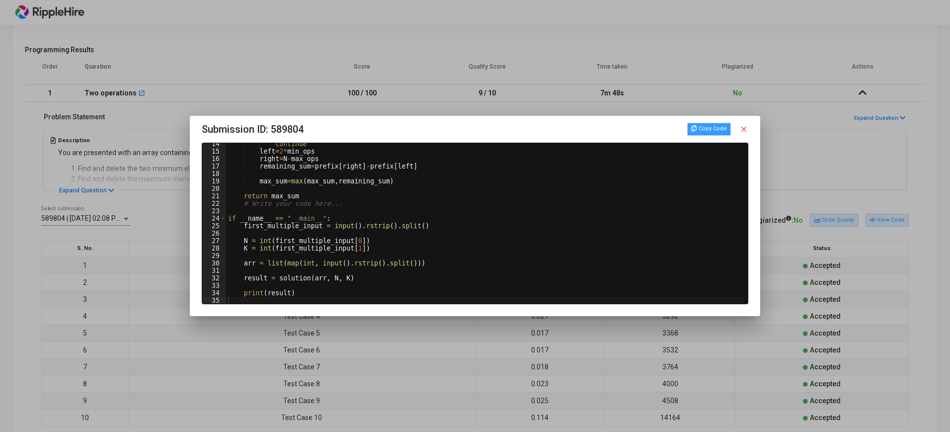
click at [717, 129] on button "Copy Code" at bounding box center [709, 129] width 44 height 13
click at [747, 127] on mat-icon "close" at bounding box center [744, 129] width 9 height 9
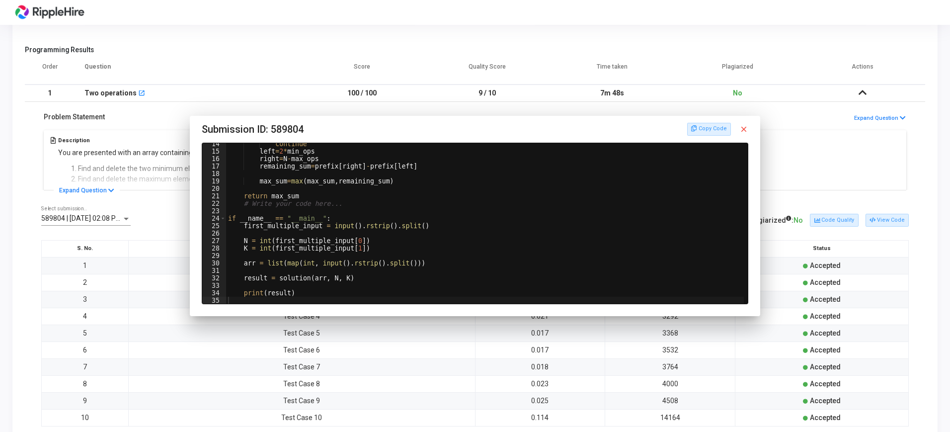
scroll to position [108, 0]
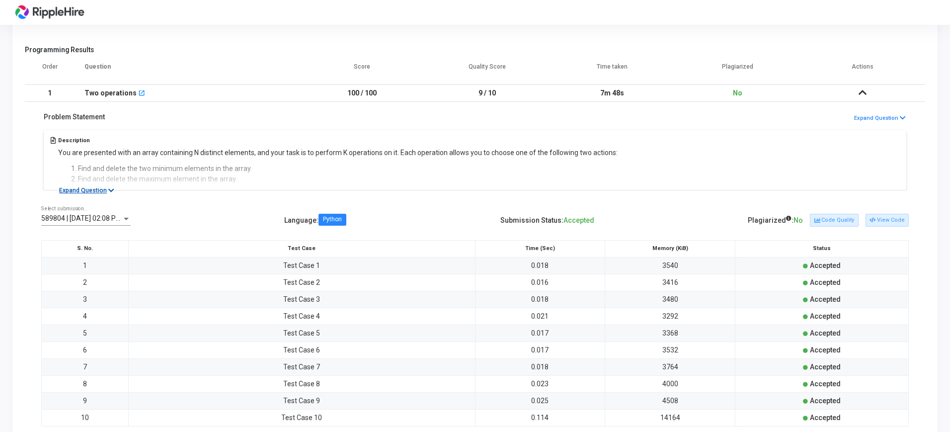
click at [103, 186] on button "Expand Question" at bounding box center [87, 190] width 66 height 10
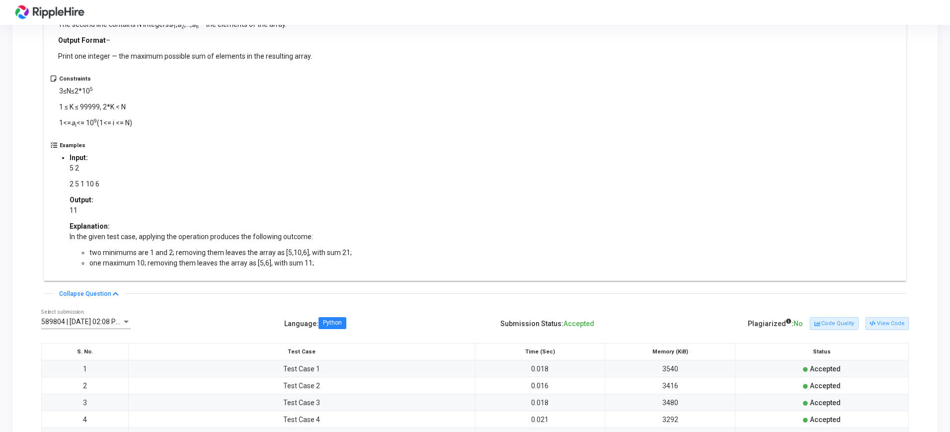
scroll to position [491, 0]
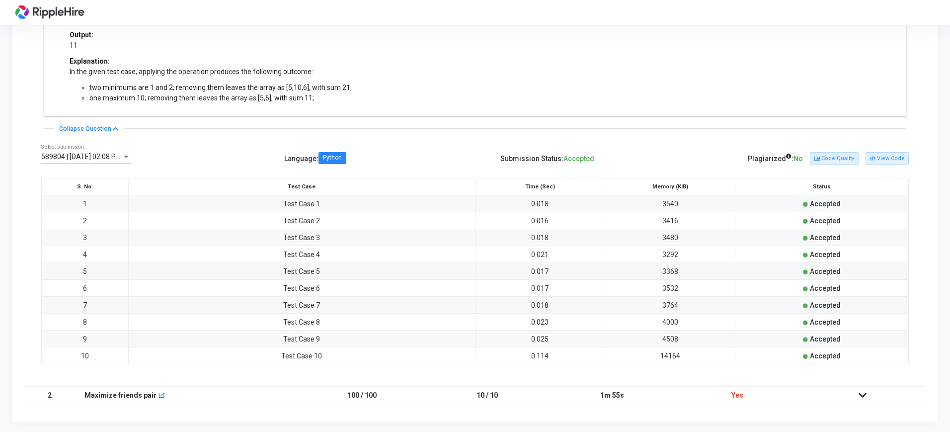
drag, startPoint x: 51, startPoint y: 147, endPoint x: 340, endPoint y: 93, distance: 294.2
copy div "Loremipsumd Sit ame consectet adip el seddo eiusmodtem I utlabore etdolore, mag…"
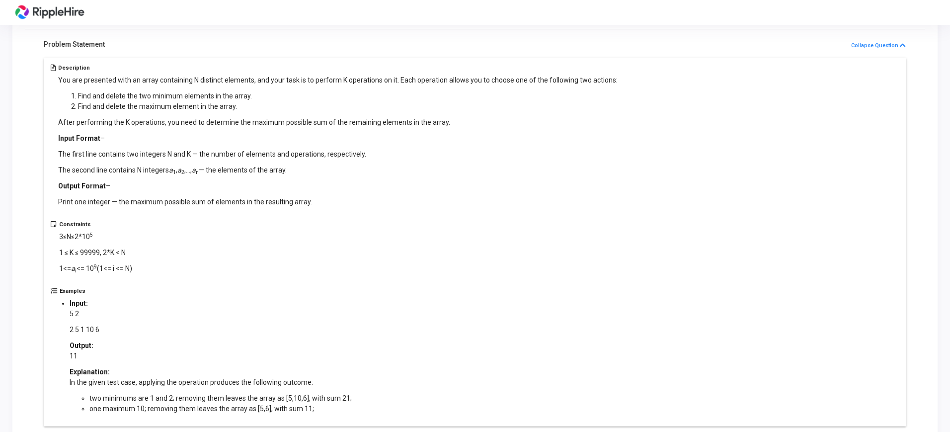
click at [498, 234] on div "Constraints 3≤N≤2*10 5 1 ≤ K ≤ 99999, 2*K < N 1<= a i <= 10 9 (1<= i <= N)" at bounding box center [475, 254] width 849 height 67
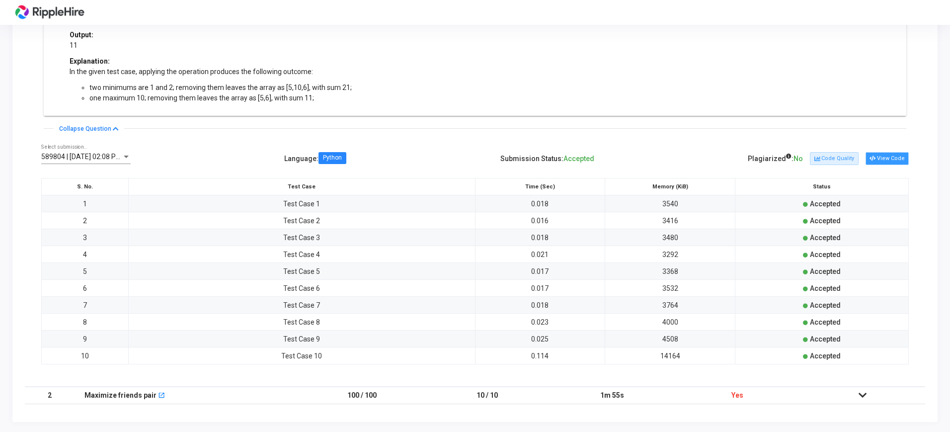
click at [887, 156] on button "View Code" at bounding box center [887, 158] width 43 height 13
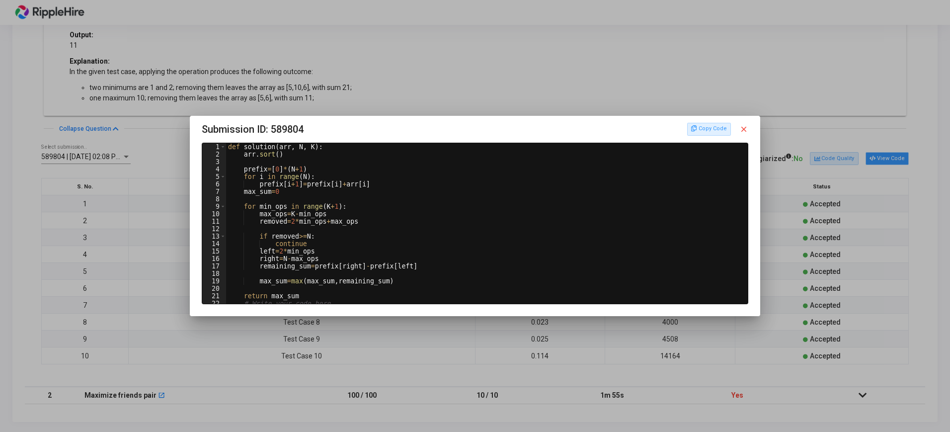
scroll to position [0, 0]
click at [717, 126] on button "Copy Code" at bounding box center [709, 129] width 44 height 13
click at [722, 50] on div at bounding box center [475, 216] width 950 height 432
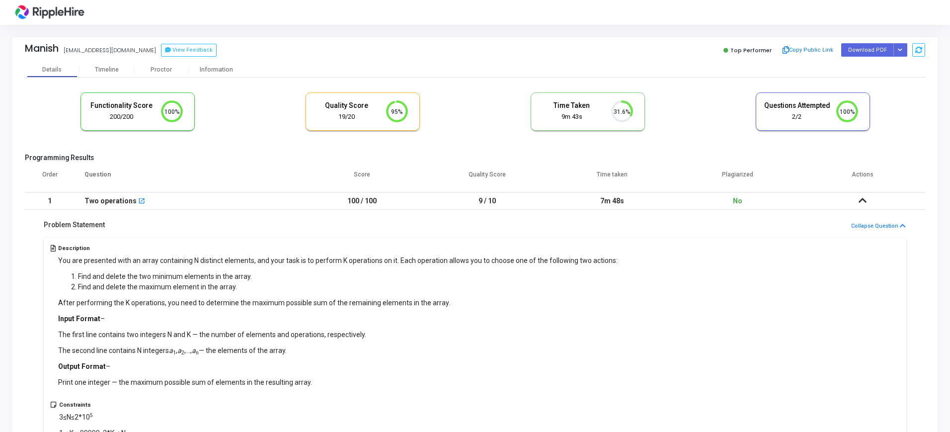
scroll to position [491, 0]
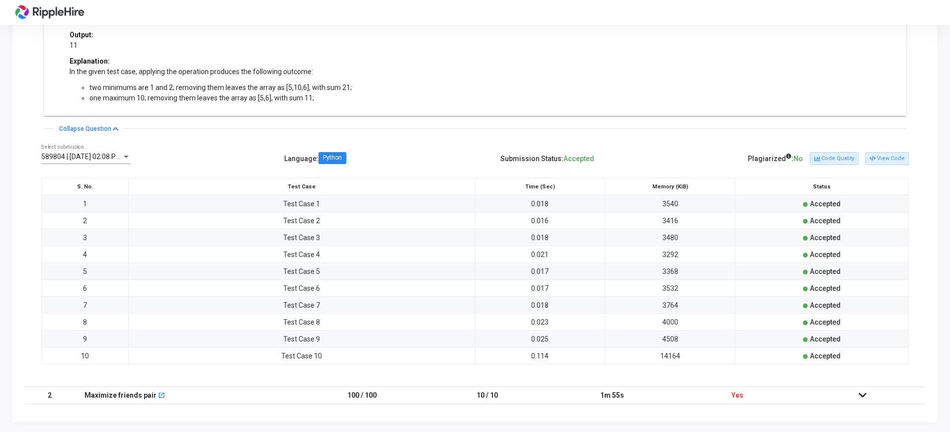
click at [866, 394] on icon at bounding box center [863, 395] width 8 height 7
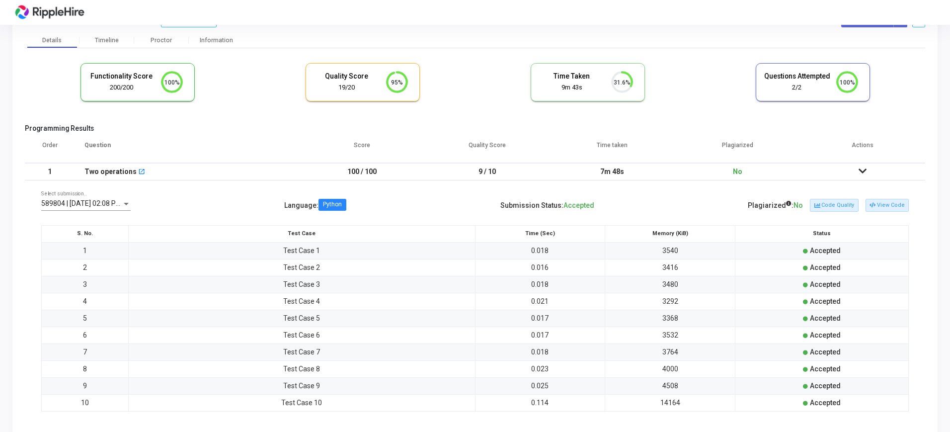
scroll to position [0, 0]
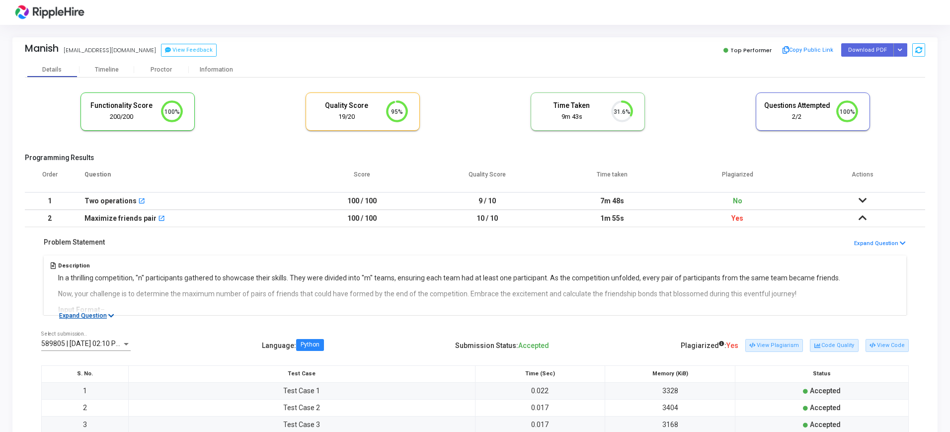
click at [89, 316] on button "Expand Question" at bounding box center [87, 316] width 66 height 10
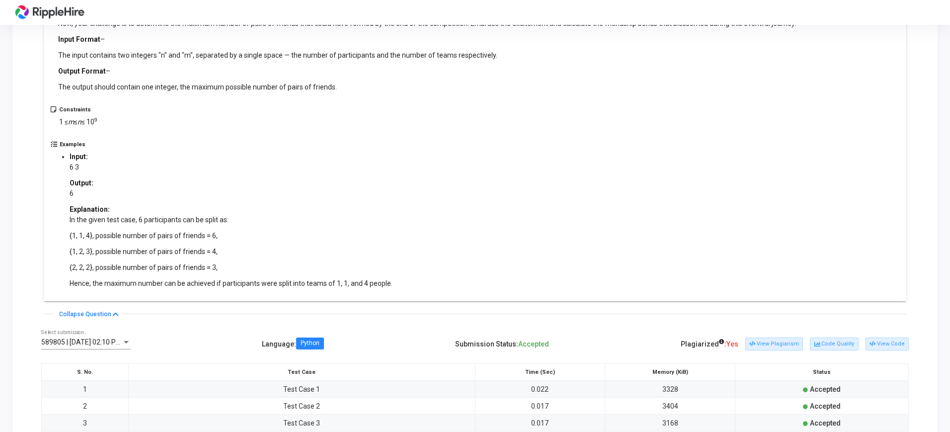
scroll to position [353, 0]
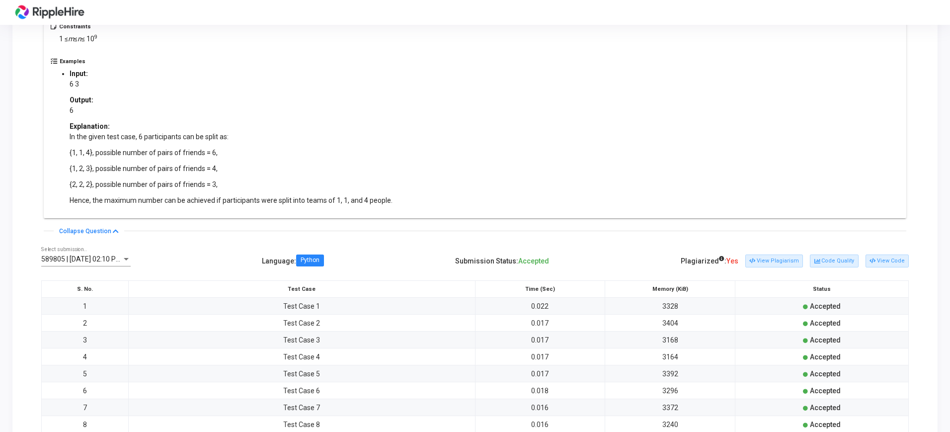
drag, startPoint x: 56, startPoint y: 154, endPoint x: 410, endPoint y: 206, distance: 357.3
click at [410, 206] on div "Description In a thrilling competition, "n" participants gathered to showcase t…" at bounding box center [475, 60] width 863 height 316
copy div "Lo i dolorsita consectetur, "a" elitseddoeiu temporin ut laboreet dolor magnaa.…"
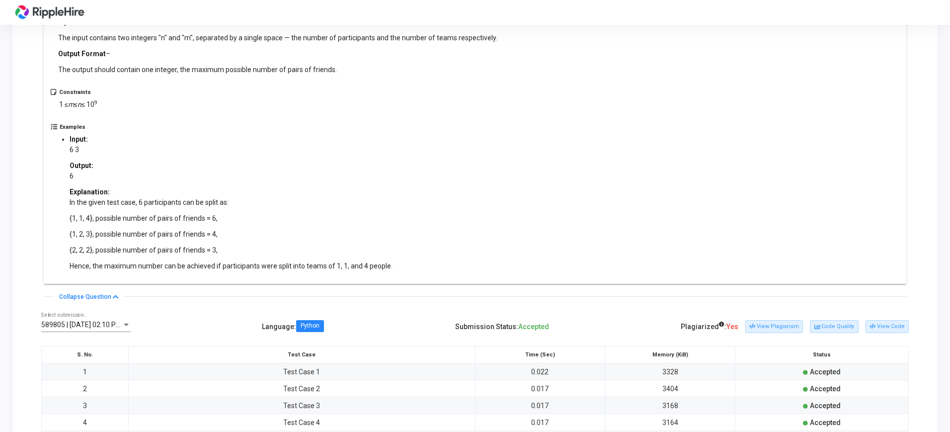
scroll to position [438, 0]
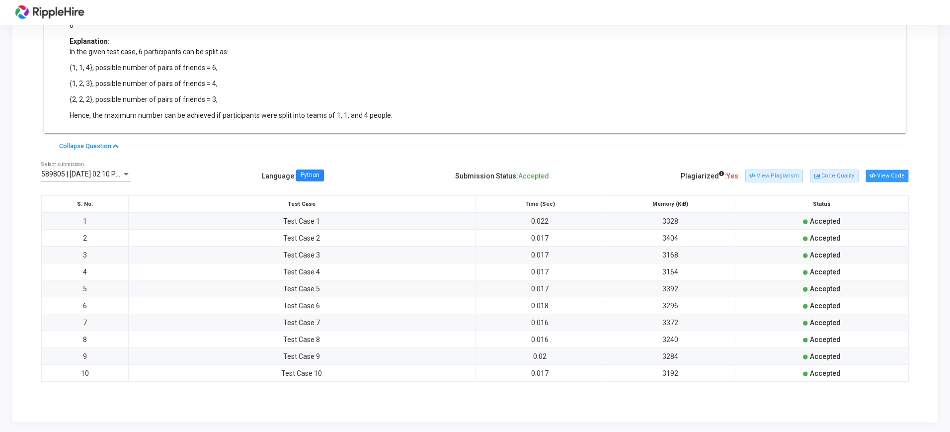
click at [889, 181] on button "View Code" at bounding box center [887, 175] width 43 height 13
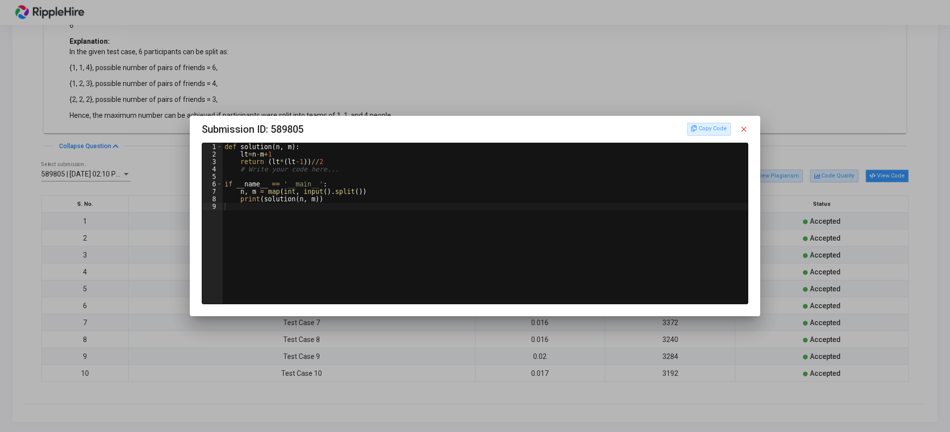
scroll to position [0, 0]
click at [721, 127] on button "Copy Code" at bounding box center [709, 129] width 44 height 13
